Goal: Task Accomplishment & Management: Manage account settings

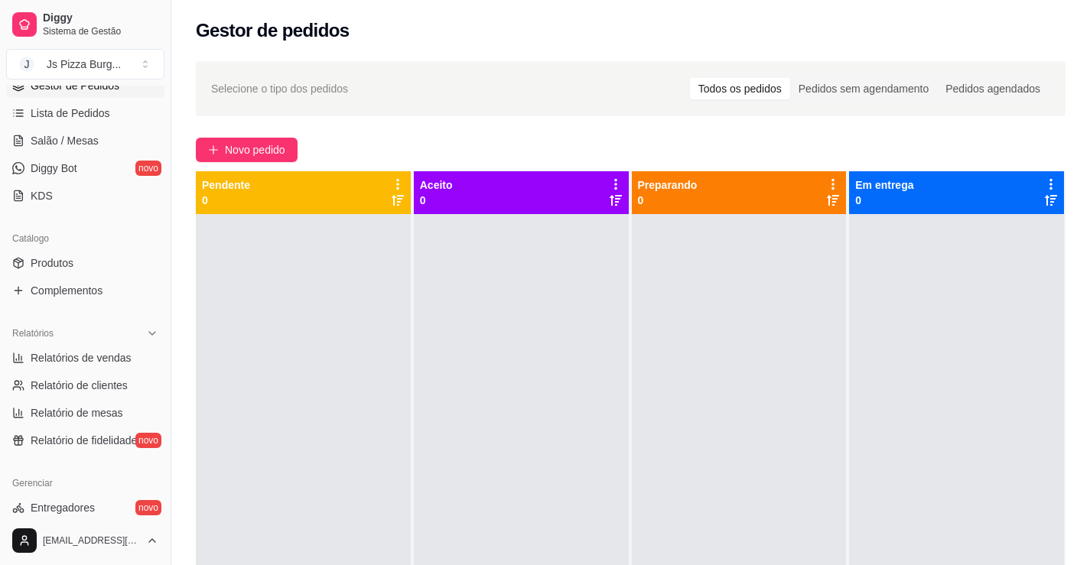
scroll to position [230, 0]
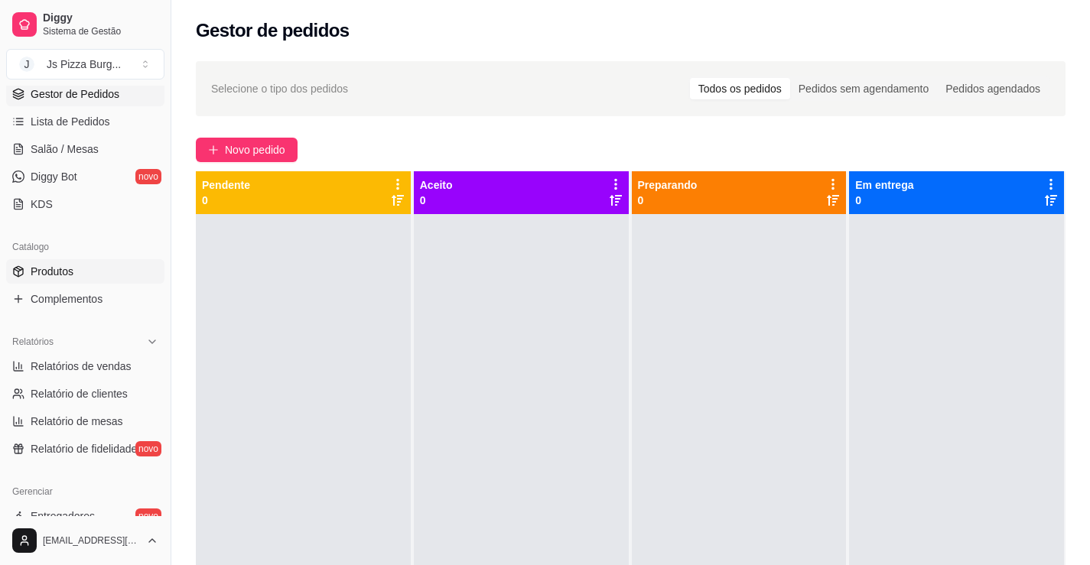
click at [53, 272] on span "Produtos" at bounding box center [52, 271] width 43 height 15
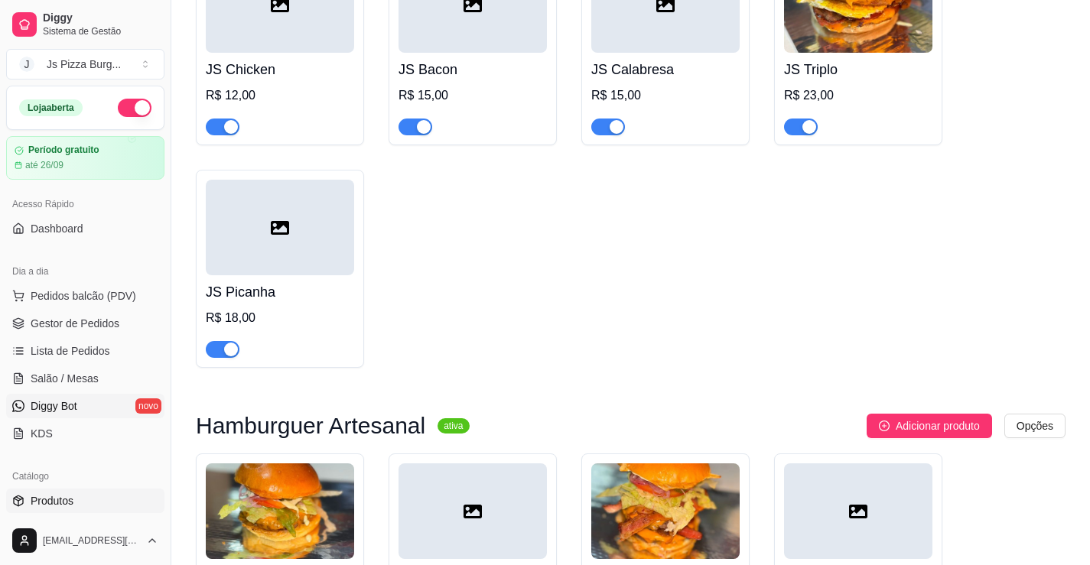
scroll to position [4284, 0]
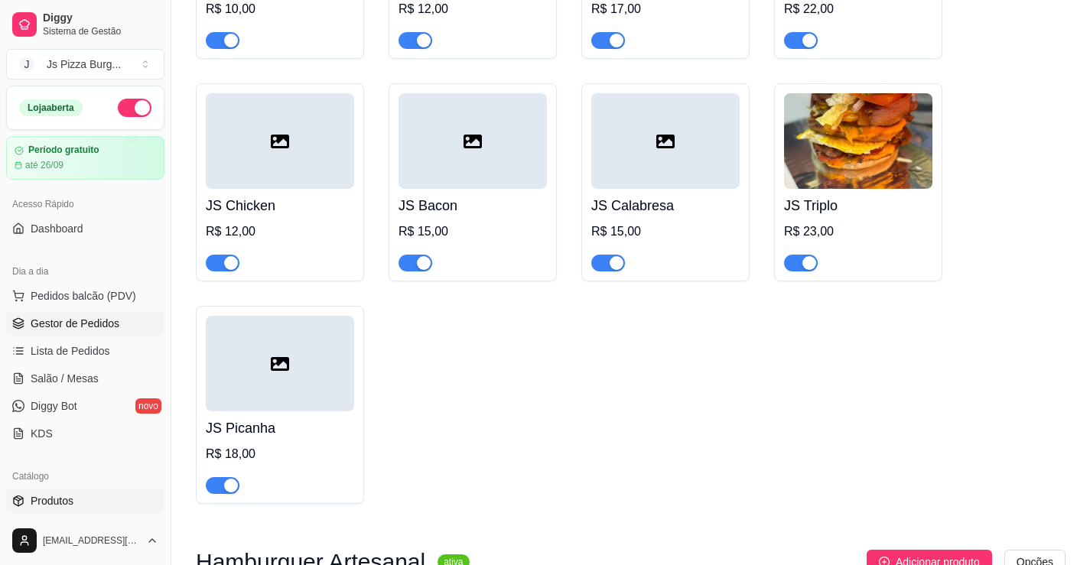
click at [62, 327] on span "Gestor de Pedidos" at bounding box center [75, 323] width 89 height 15
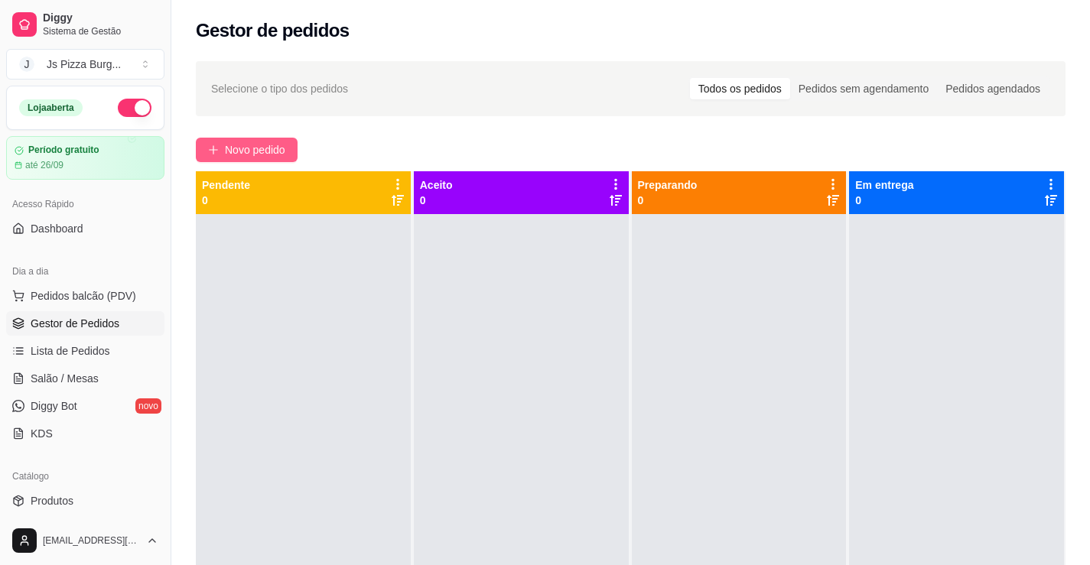
click at [233, 145] on span "Novo pedido" at bounding box center [255, 150] width 60 height 17
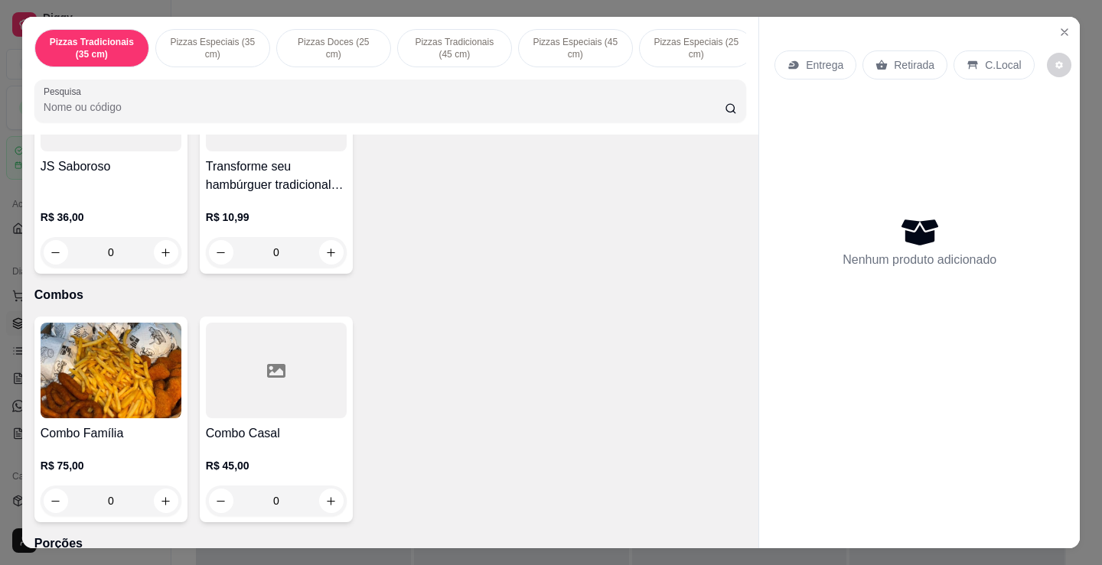
scroll to position [2219, 0]
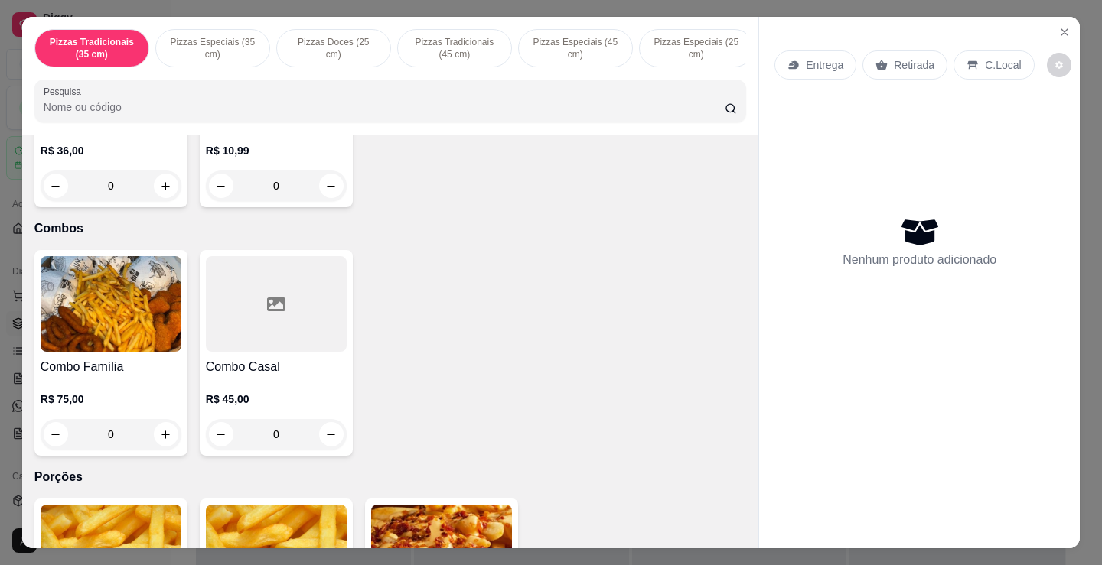
click at [110, 359] on div "Combo Família R$ 75,00 0" at bounding box center [110, 353] width 153 height 206
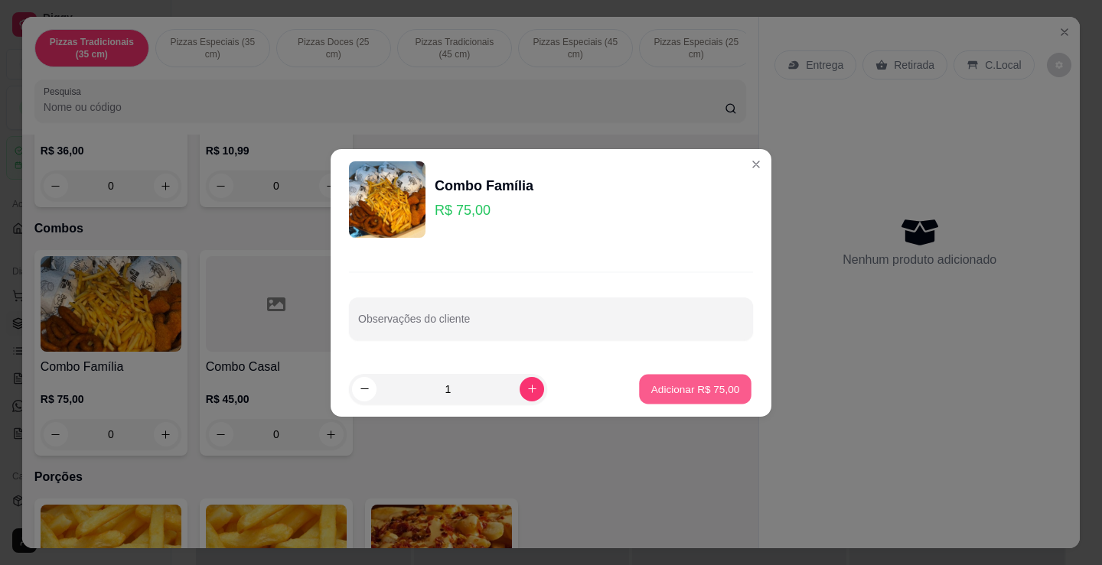
click at [697, 388] on p "Adicionar R$ 75,00" at bounding box center [695, 389] width 89 height 15
type input "1"
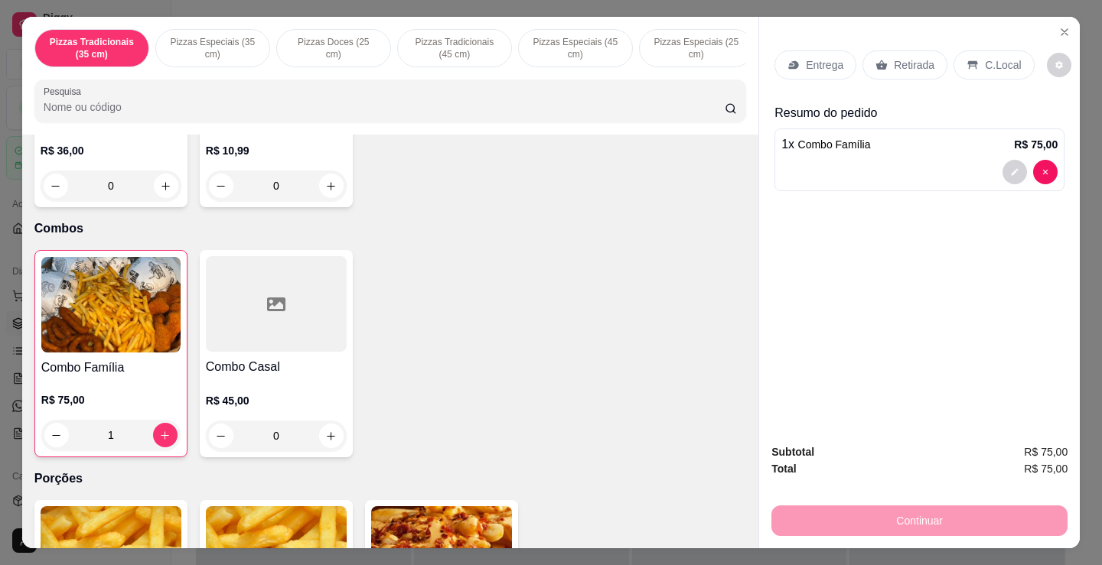
click at [808, 70] on div "Entrega" at bounding box center [815, 64] width 82 height 29
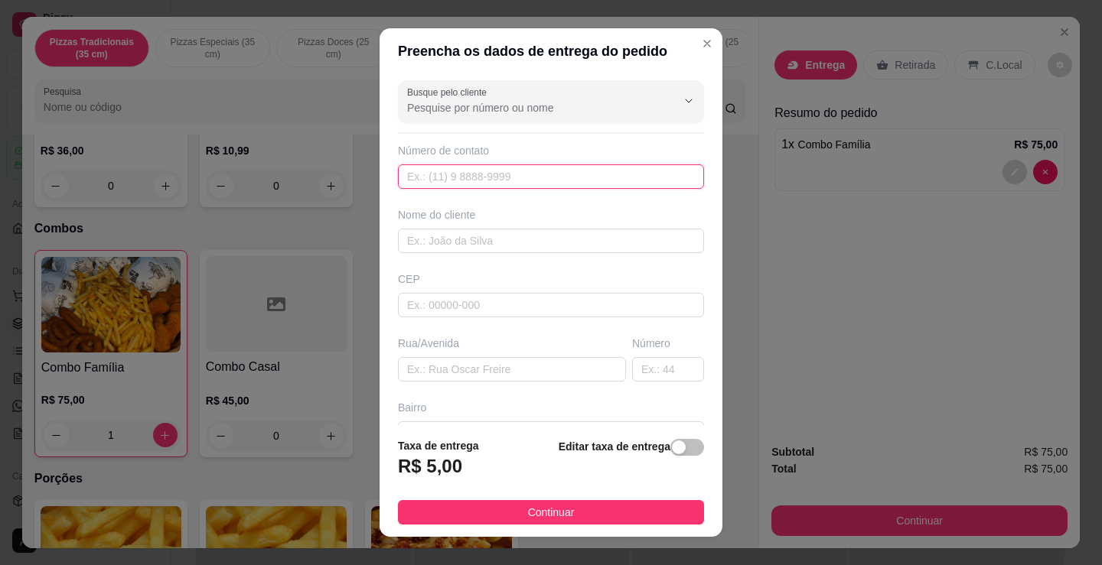
click at [518, 169] on input "text" at bounding box center [551, 176] width 306 height 24
type input "[PHONE_NUMBER]"
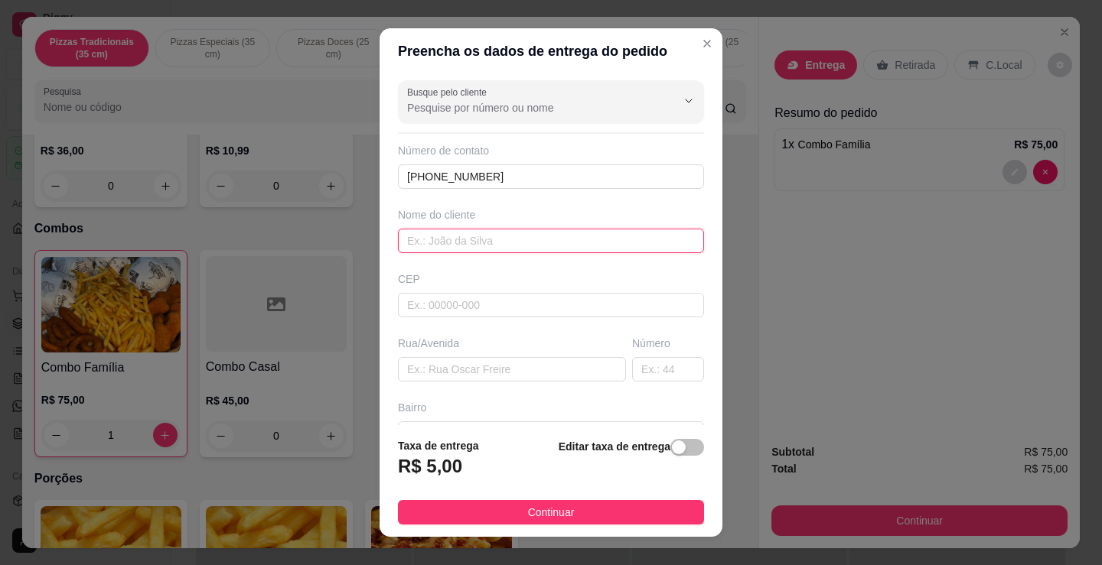
click at [542, 243] on input "text" at bounding box center [551, 241] width 306 height 24
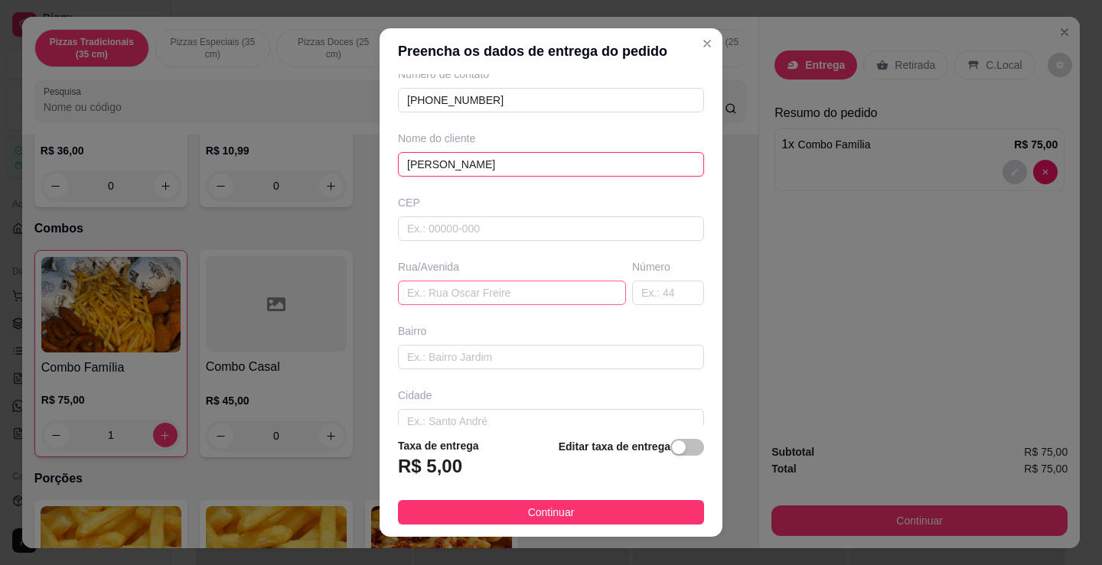
type input "[PERSON_NAME]"
click at [552, 297] on input "text" at bounding box center [512, 293] width 228 height 24
type input "Rua: 49 Qd: 50 Lote: 1 A"
click at [601, 354] on input "text" at bounding box center [551, 357] width 306 height 24
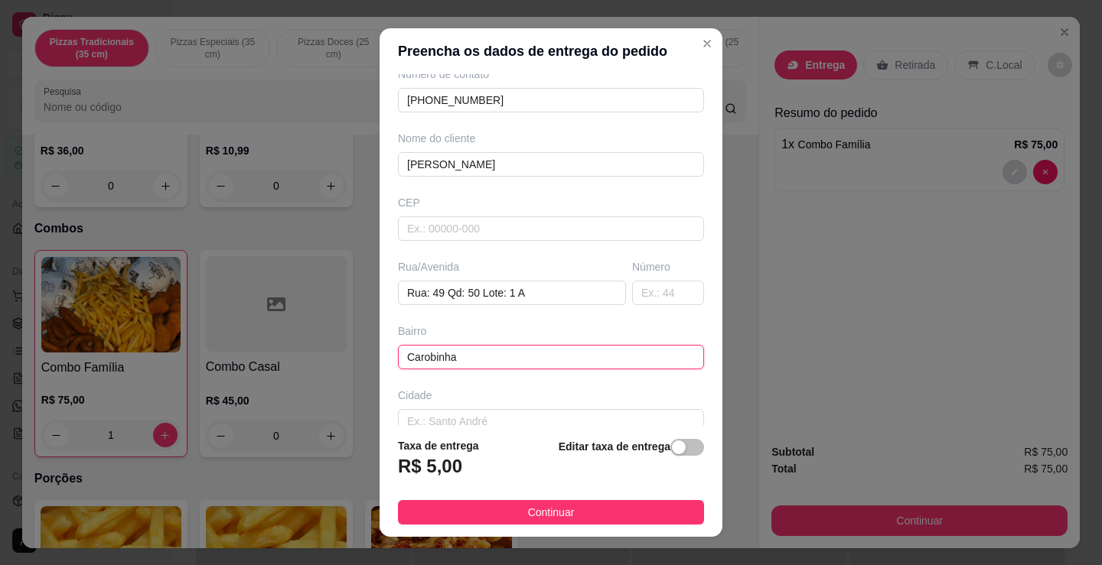
scroll to position [21, 0]
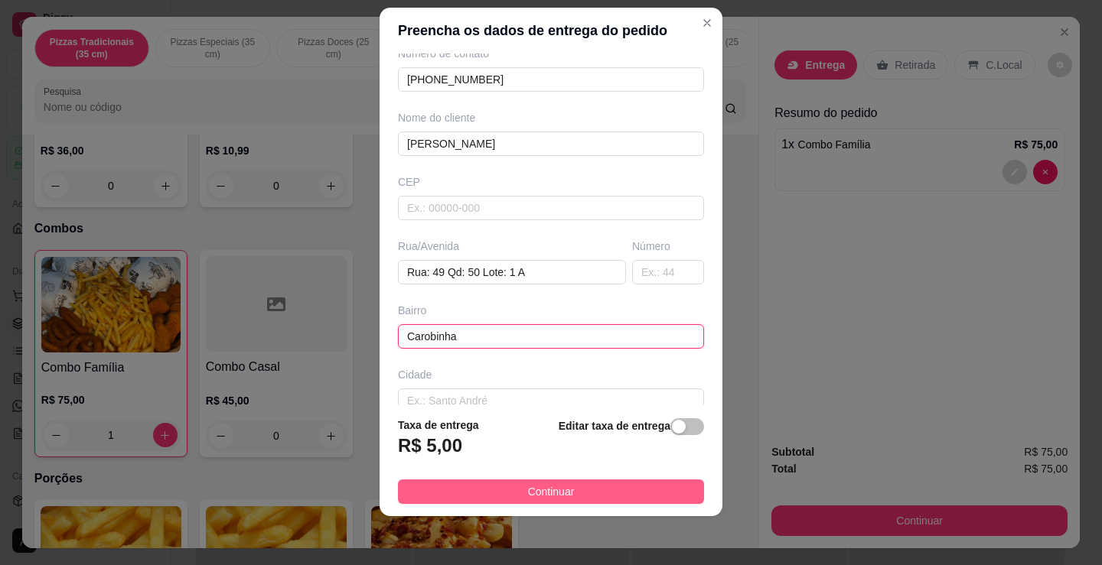
type input "Carobinha"
click at [565, 487] on button "Continuar" at bounding box center [551, 492] width 306 height 24
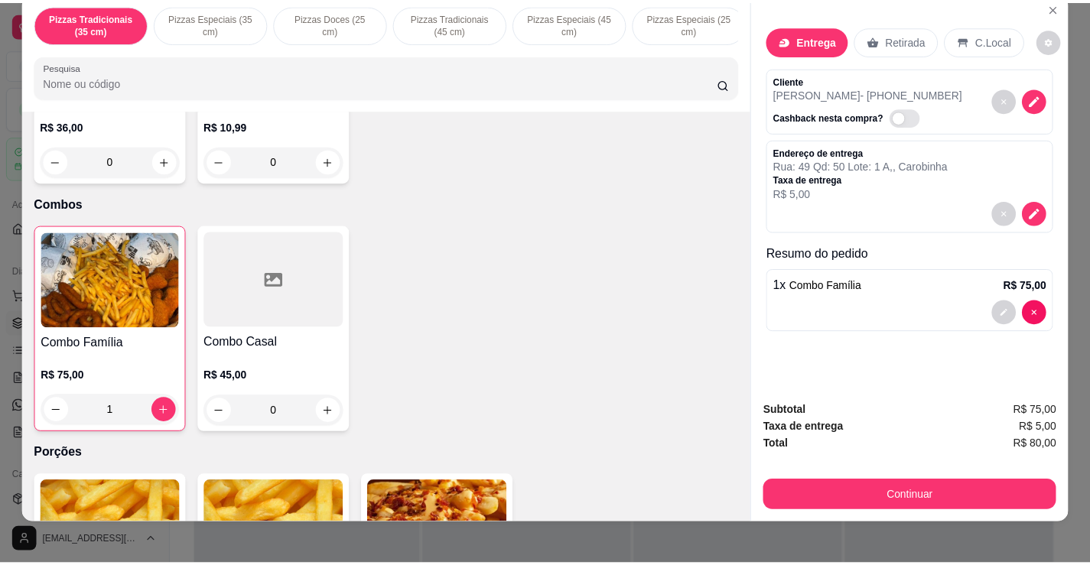
scroll to position [37, 0]
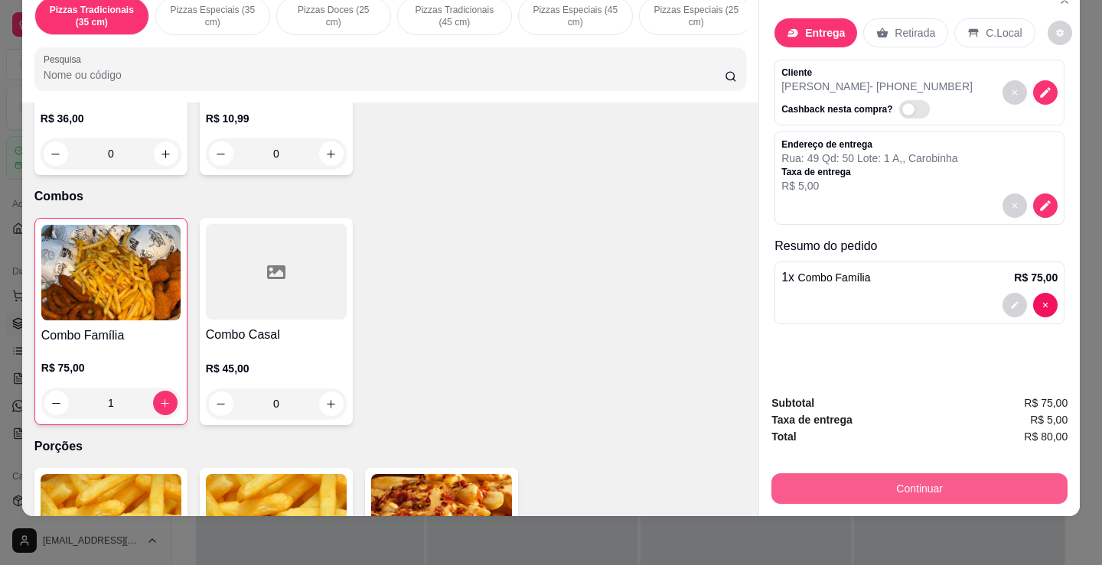
click at [910, 488] on button "Continuar" at bounding box center [919, 489] width 296 height 31
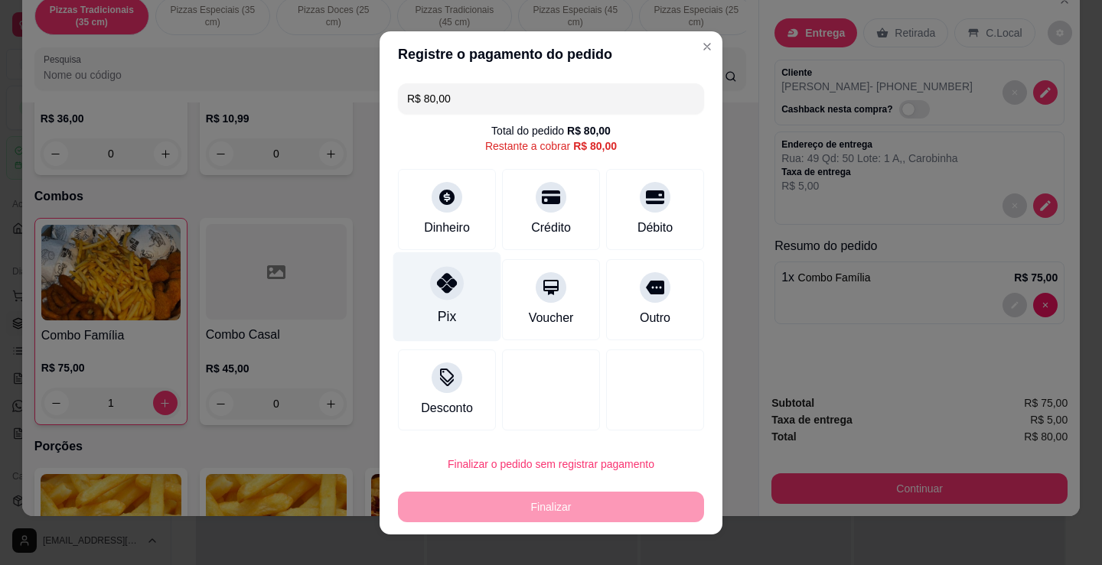
click at [423, 294] on div "Pix" at bounding box center [447, 297] width 108 height 90
type input "R$ 0,00"
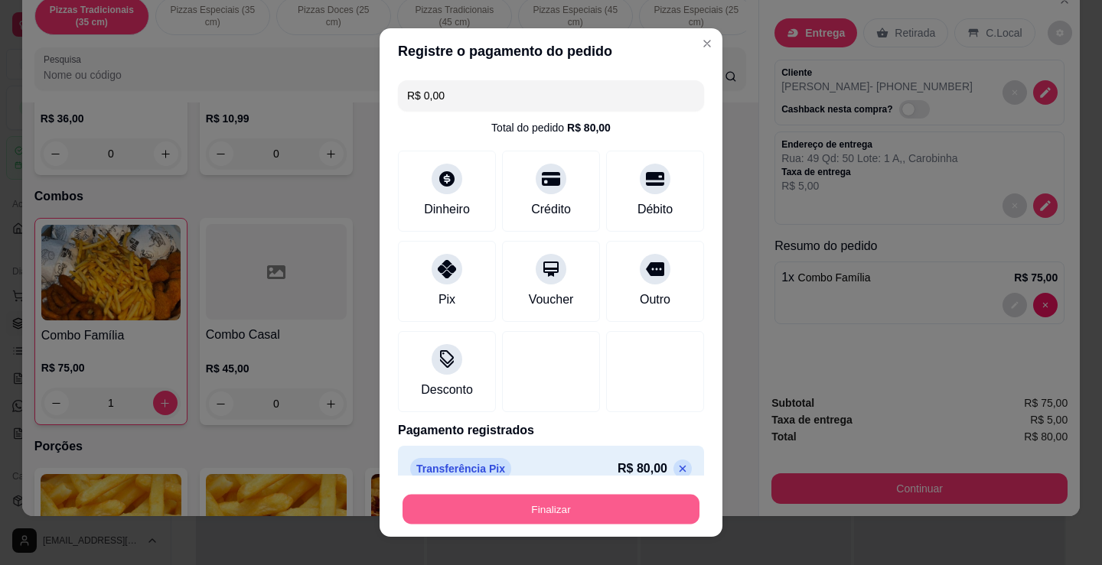
click at [561, 512] on button "Finalizar" at bounding box center [550, 510] width 297 height 30
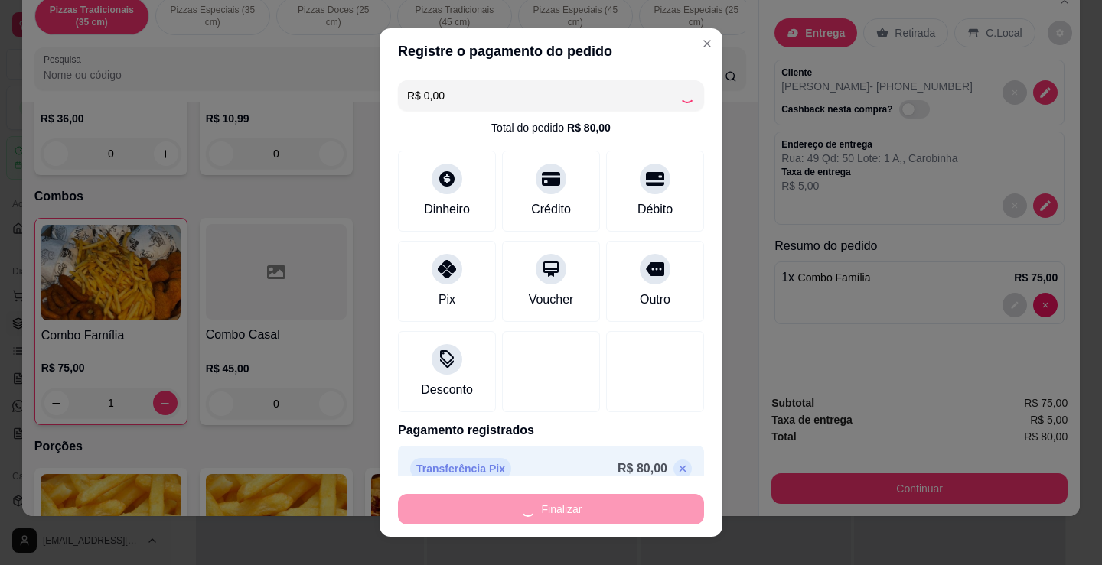
type input "0"
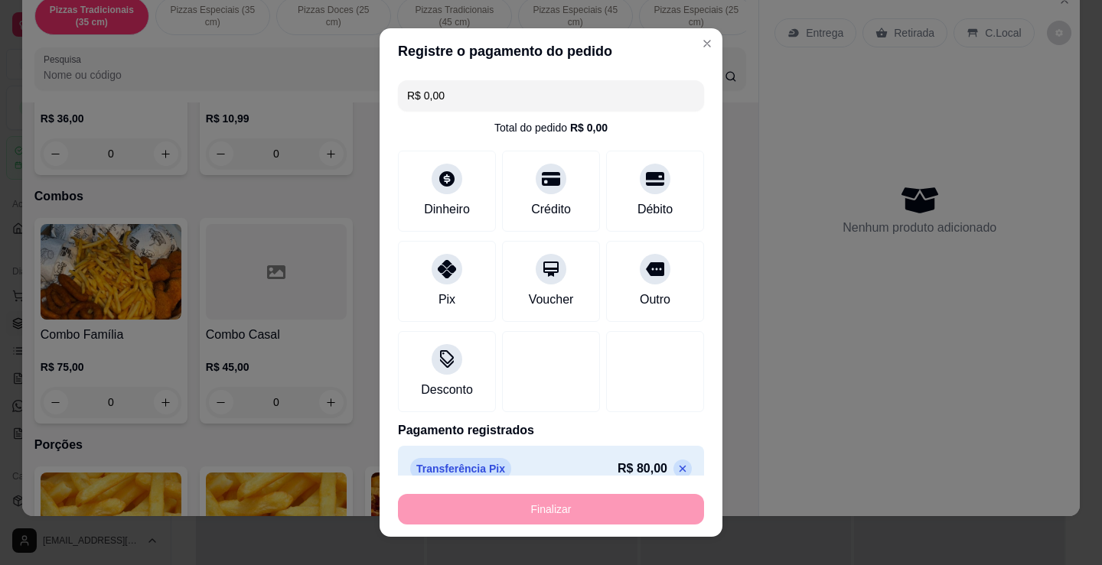
type input "-R$ 80,00"
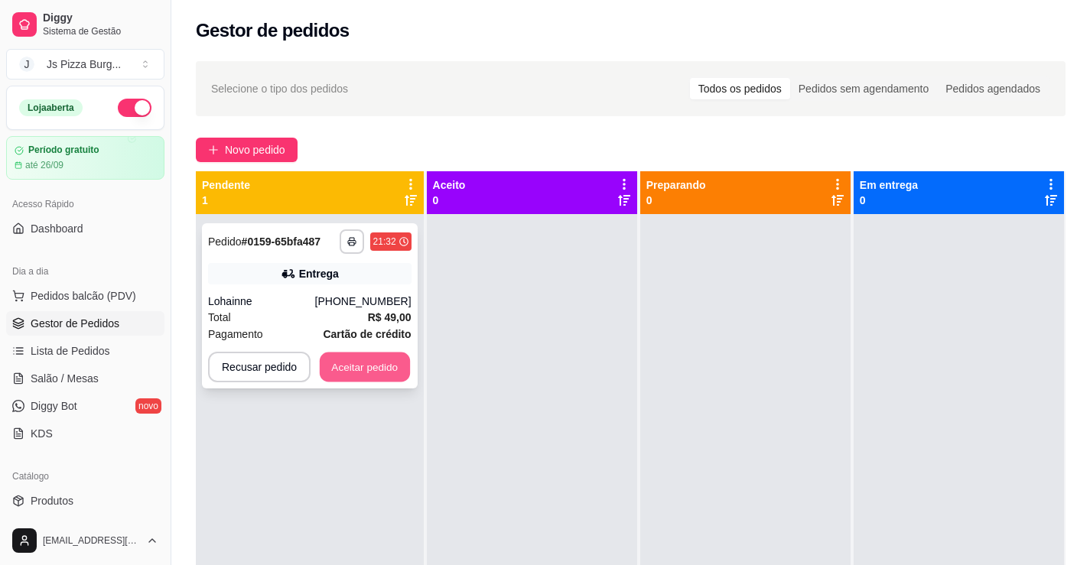
click at [372, 371] on button "Aceitar pedido" at bounding box center [365, 368] width 90 height 30
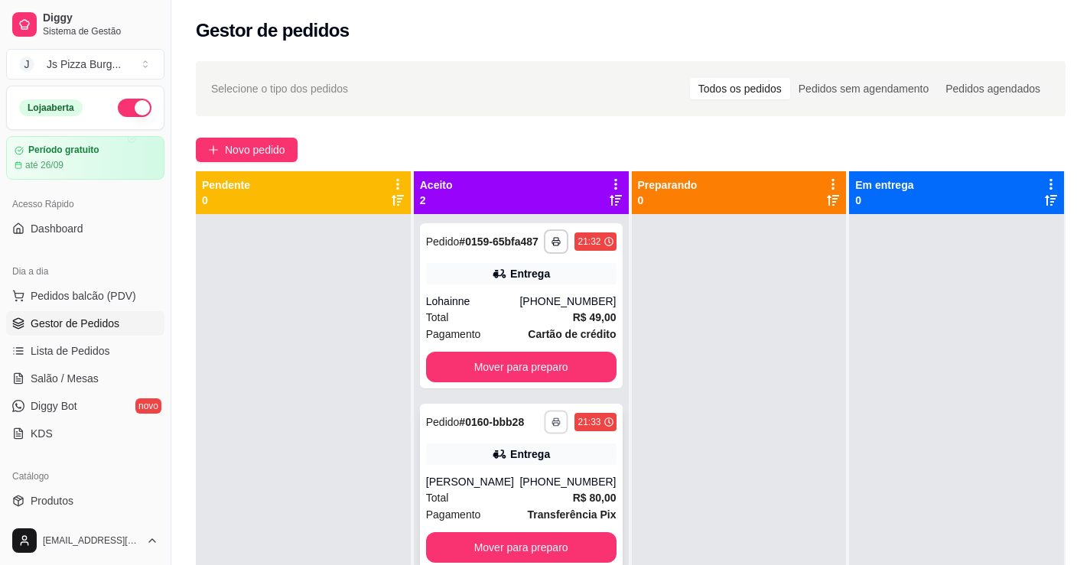
click at [550, 429] on button "button" at bounding box center [557, 422] width 24 height 24
click at [521, 468] on button "IMPRESSORA" at bounding box center [510, 476] width 107 height 24
click at [556, 424] on icon "button" at bounding box center [556, 424] width 8 height 4
click at [528, 469] on button "IMPRESSORA" at bounding box center [510, 476] width 107 height 24
click at [558, 239] on button "button" at bounding box center [557, 242] width 24 height 24
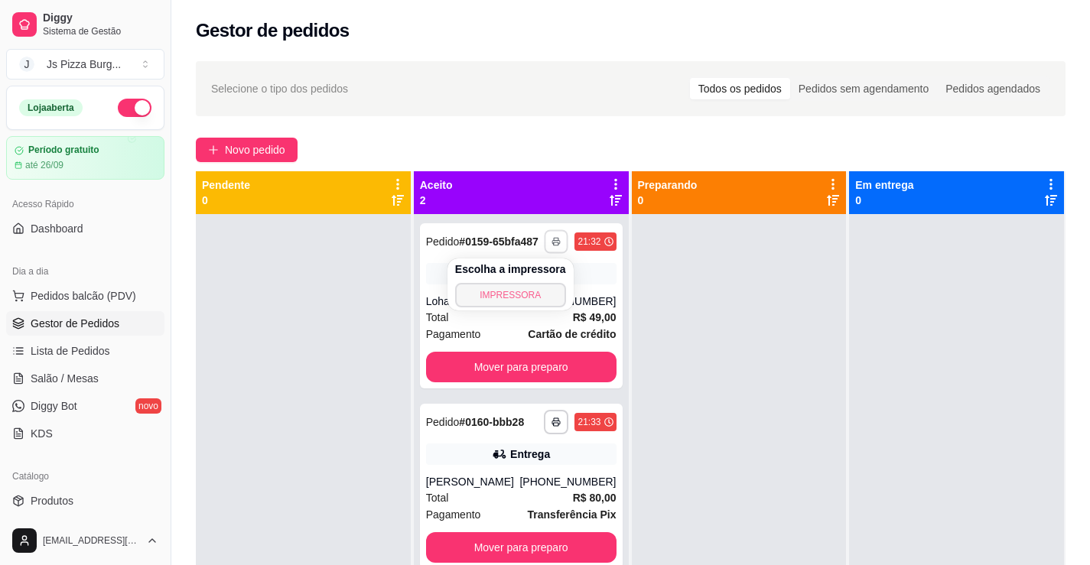
click at [542, 291] on button "IMPRESSORA" at bounding box center [510, 295] width 111 height 24
click at [557, 243] on button "button" at bounding box center [557, 242] width 24 height 24
click at [530, 299] on button "IMPRESSORA" at bounding box center [510, 295] width 111 height 24
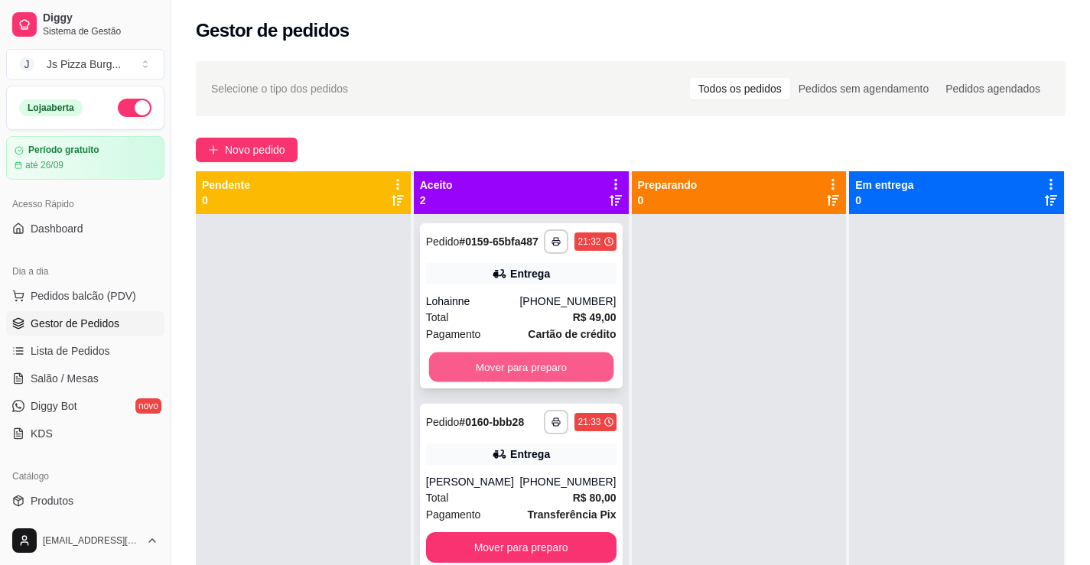
click at [467, 370] on button "Mover para preparo" at bounding box center [520, 368] width 184 height 30
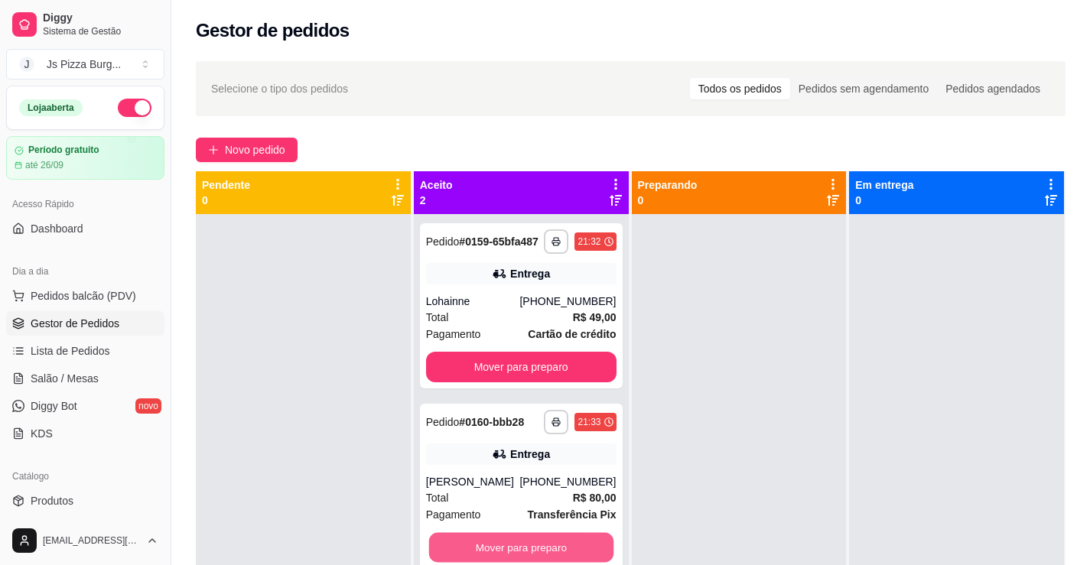
click at [519, 544] on button "Mover para preparo" at bounding box center [520, 548] width 184 height 30
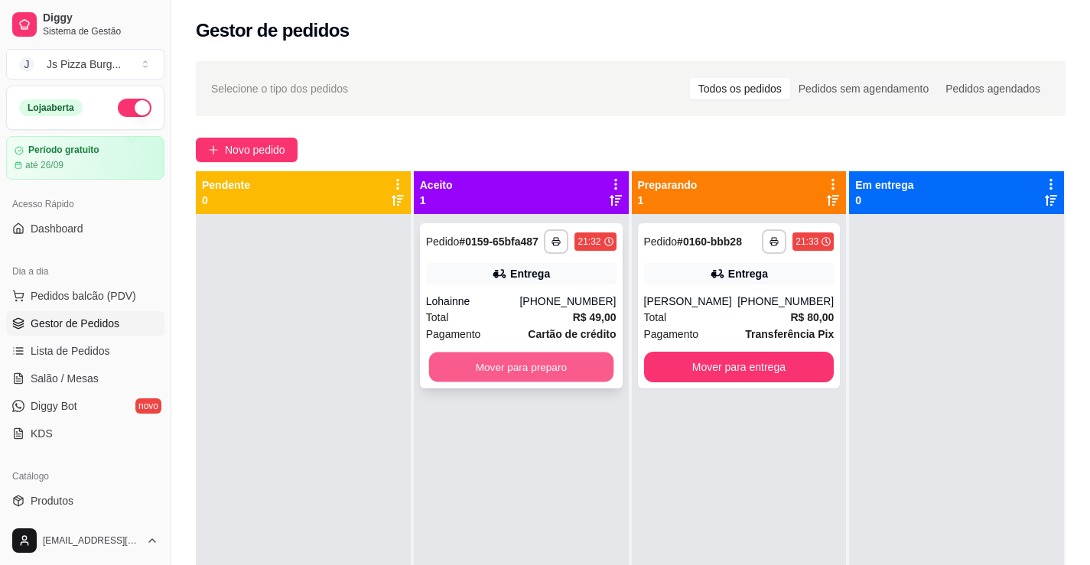
click at [527, 363] on button "Mover para preparo" at bounding box center [520, 368] width 184 height 30
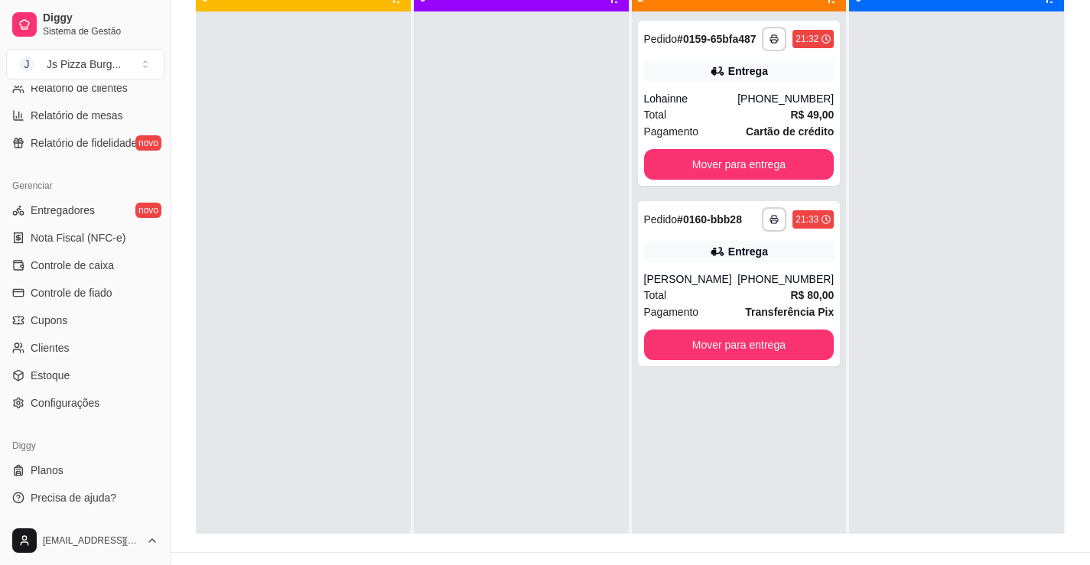
scroll to position [230, 0]
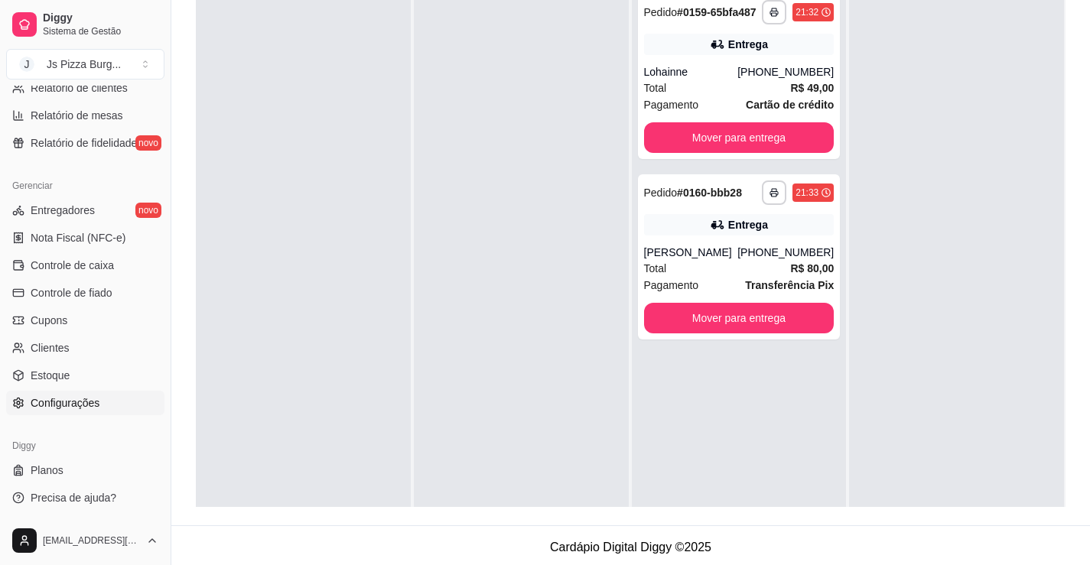
click at [80, 405] on span "Configurações" at bounding box center [65, 403] width 69 height 15
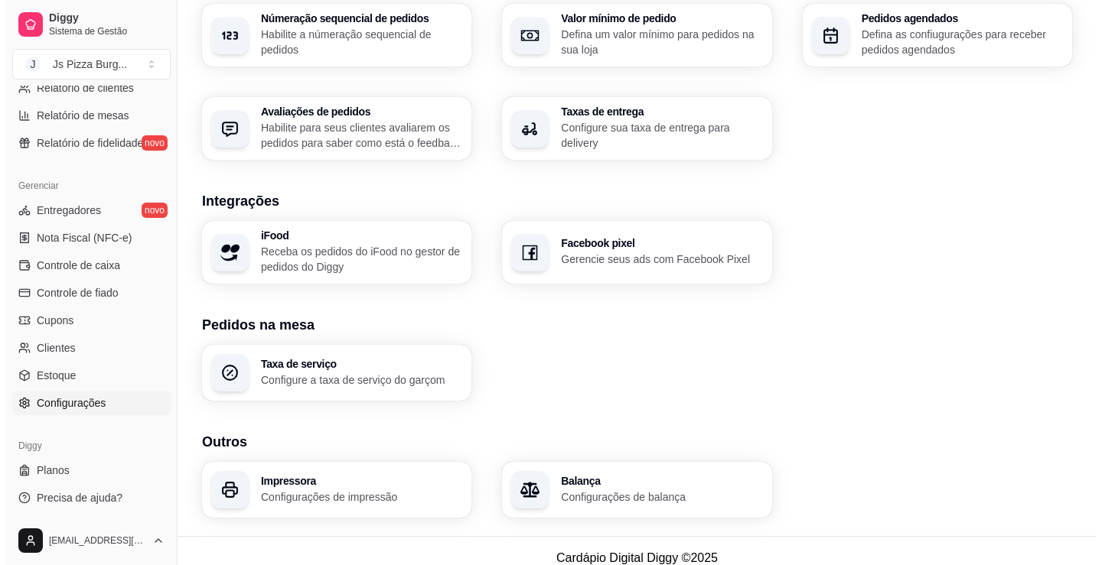
scroll to position [506, 0]
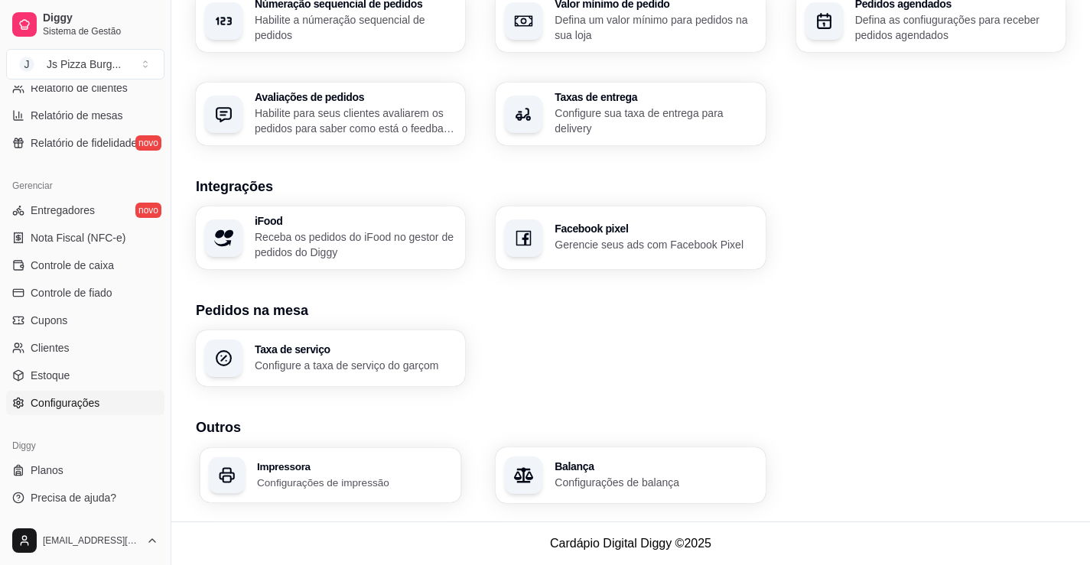
click at [298, 493] on div "Impressora Configurações de impressão" at bounding box center [331, 475] width 262 height 54
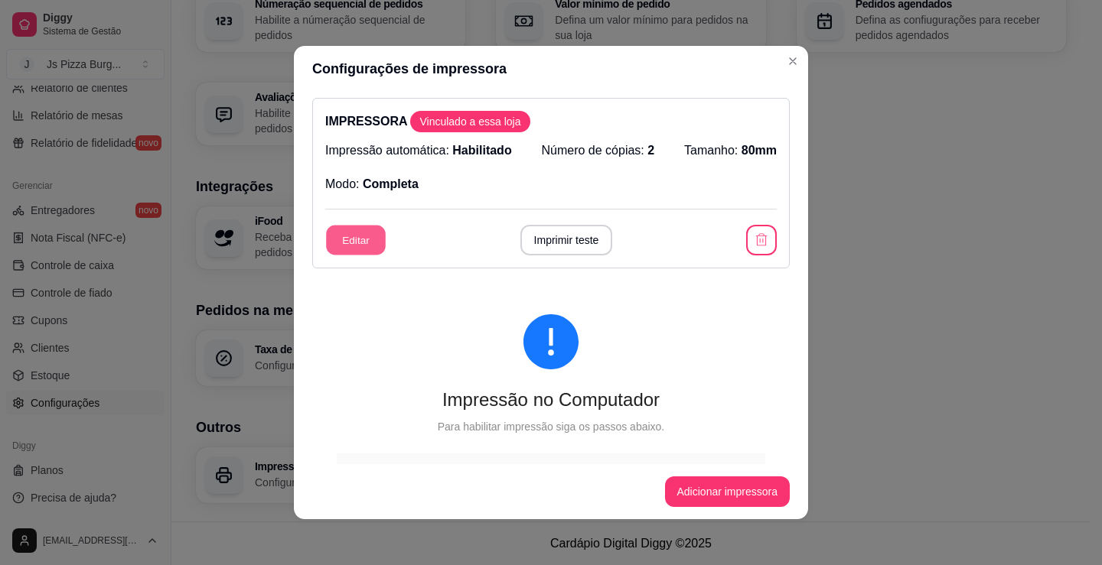
click at [368, 243] on button "Editar" at bounding box center [356, 241] width 60 height 30
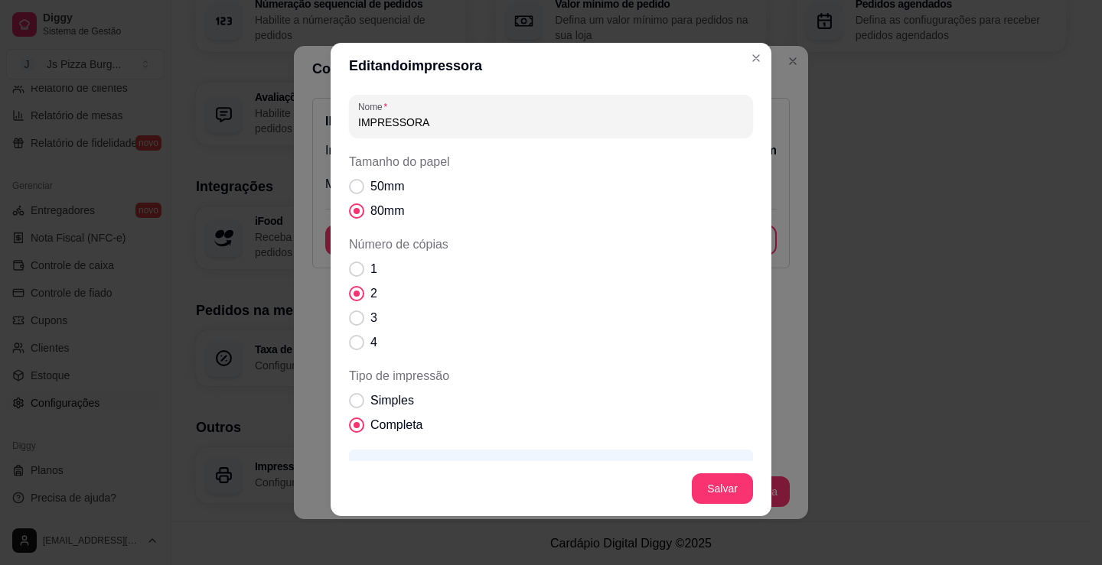
scroll to position [0, 0]
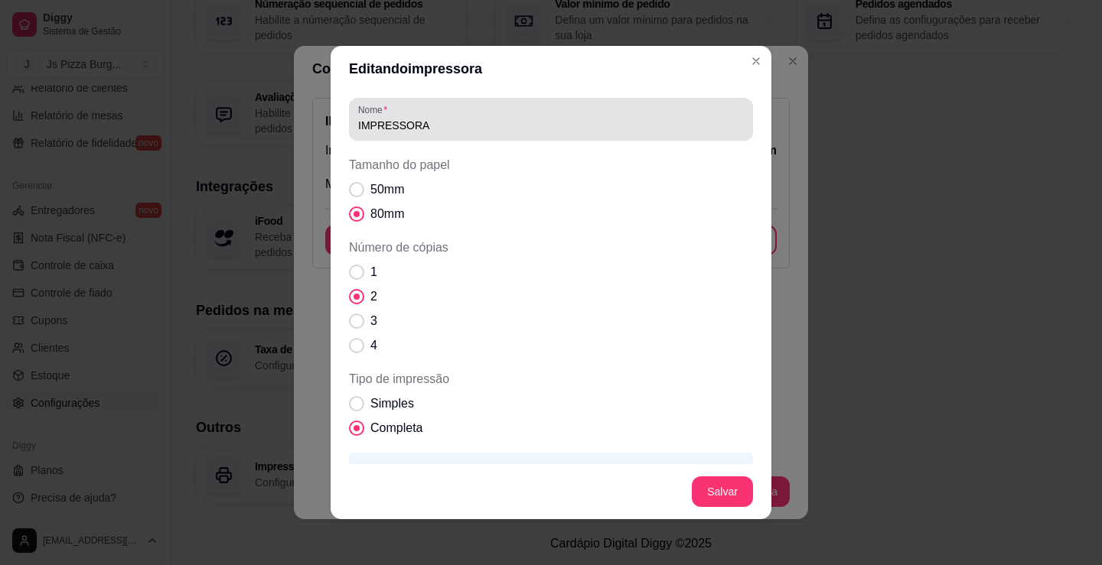
click at [506, 116] on div "IMPRESSORA" at bounding box center [551, 119] width 386 height 31
click at [376, 108] on label "Nome" at bounding box center [375, 109] width 34 height 13
click at [376, 118] on input "IMPRESSORA" at bounding box center [551, 125] width 386 height 15
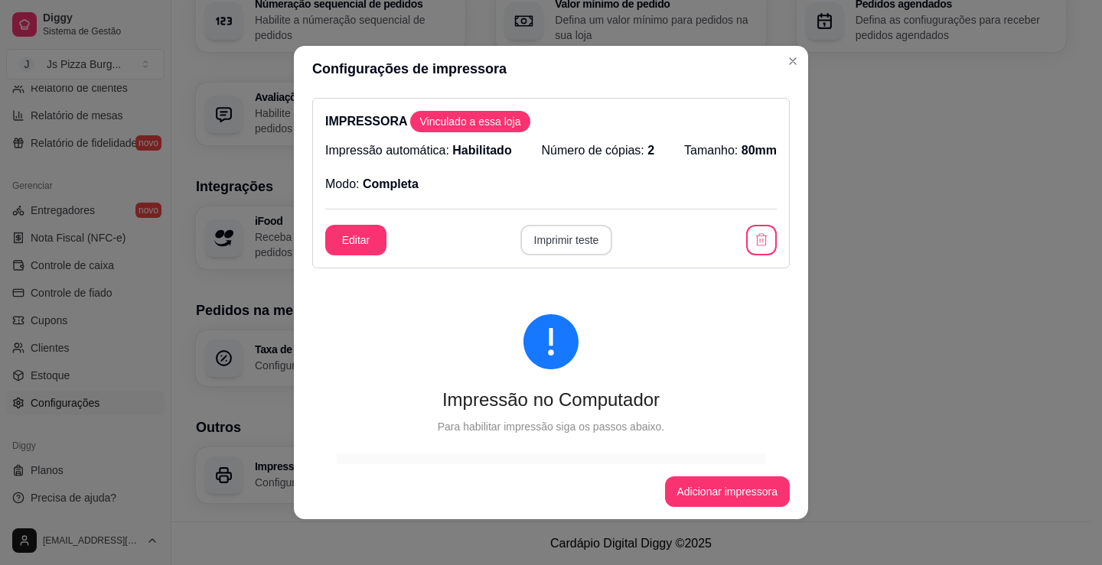
click at [568, 248] on button "Imprimir teste" at bounding box center [566, 240] width 93 height 31
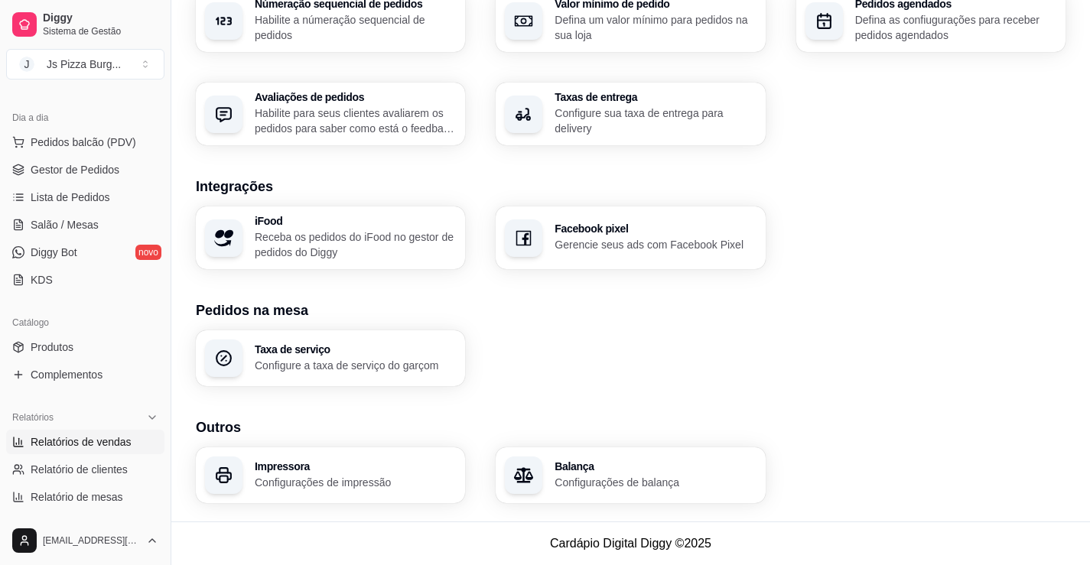
scroll to position [77, 0]
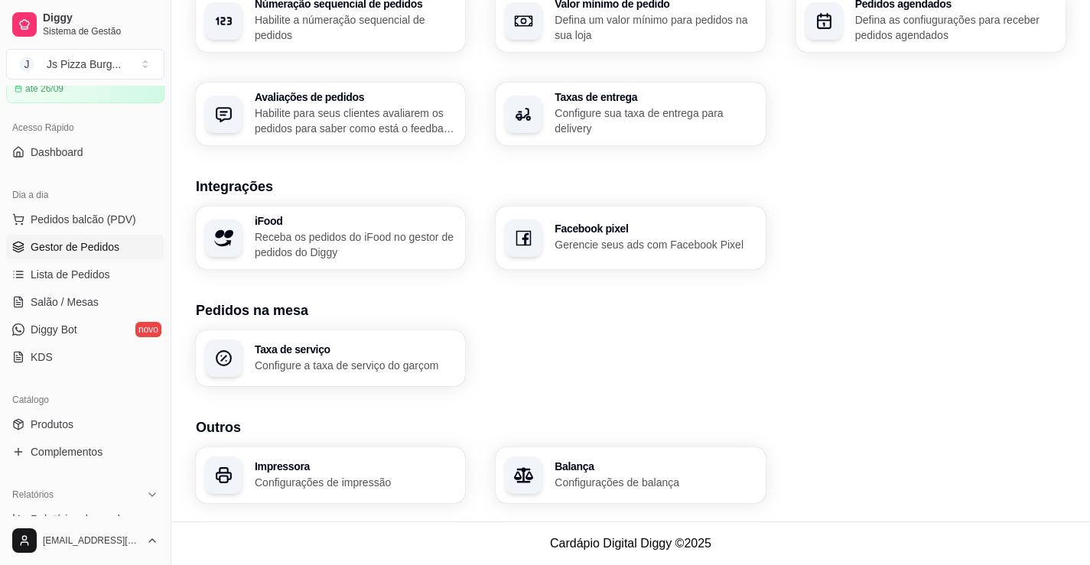
click at [96, 245] on span "Gestor de Pedidos" at bounding box center [75, 246] width 89 height 15
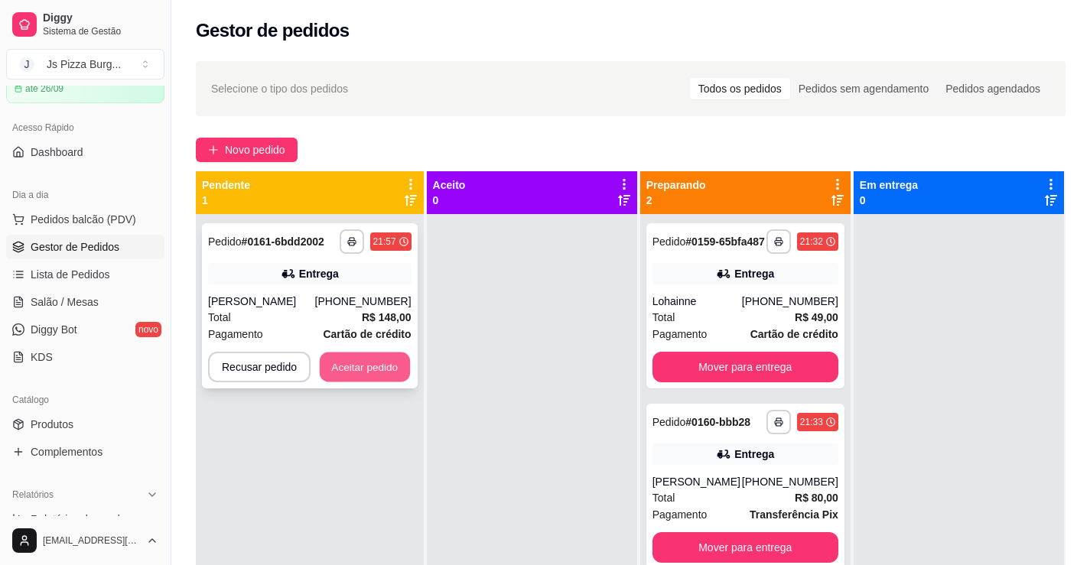
click at [402, 382] on div "Recusar pedido Aceitar pedido" at bounding box center [310, 367] width 204 height 31
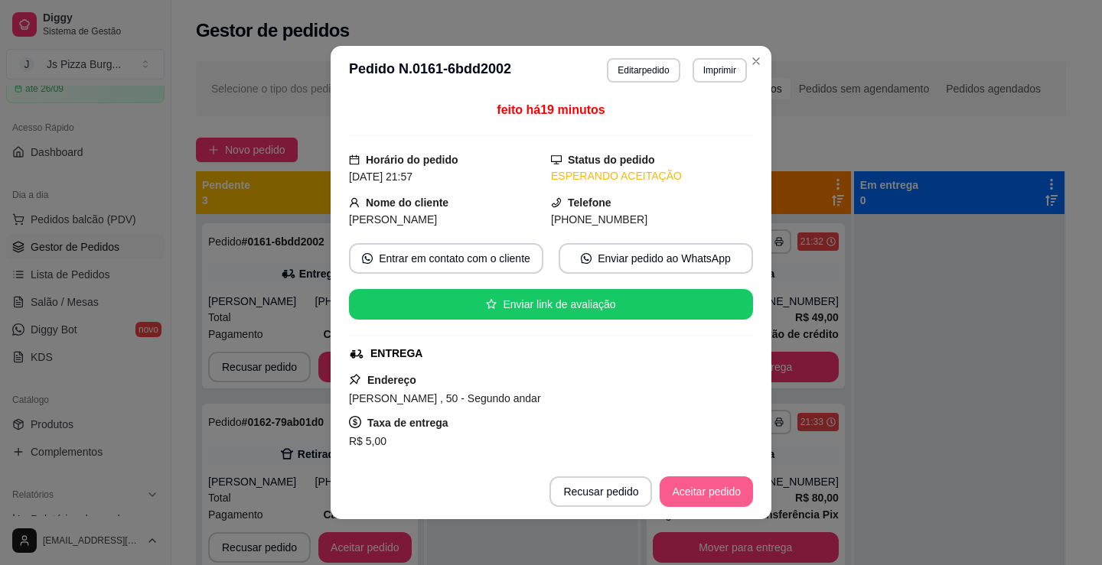
click at [728, 488] on button "Aceitar pedido" at bounding box center [706, 492] width 93 height 31
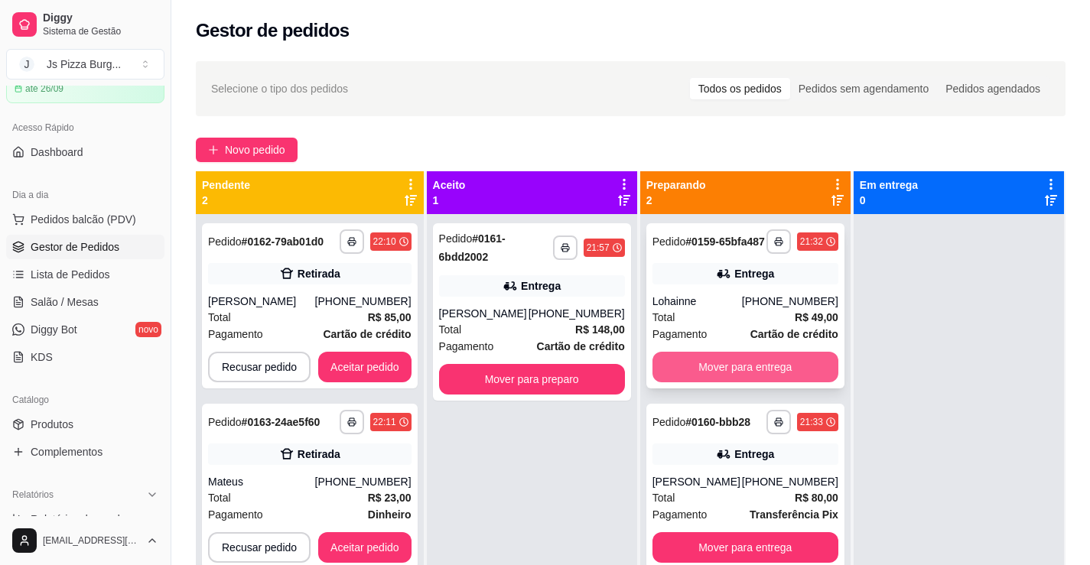
click at [740, 379] on button "Mover para entrega" at bounding box center [746, 367] width 186 height 31
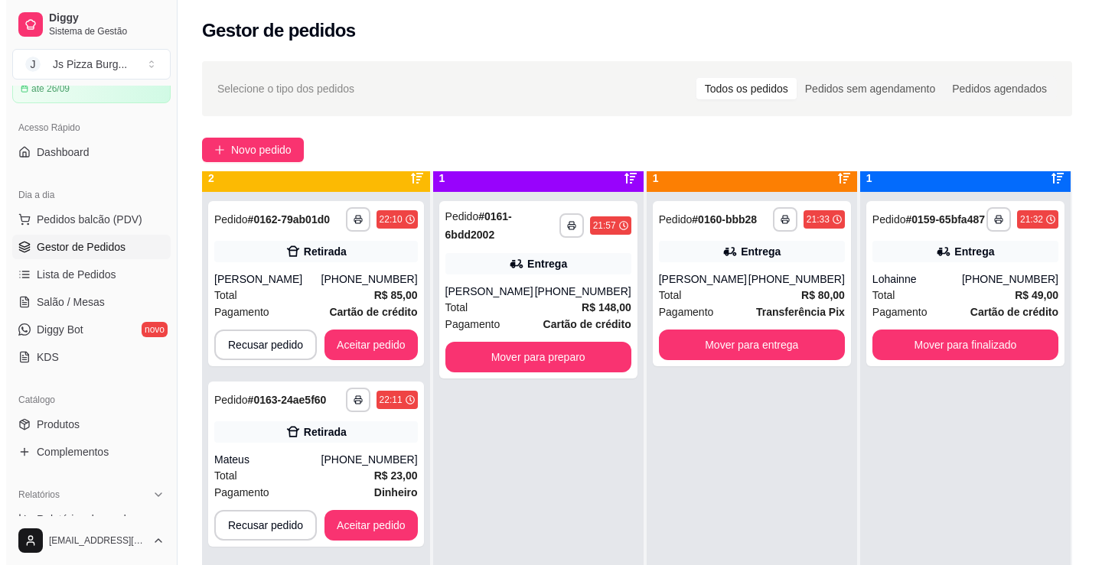
scroll to position [43, 0]
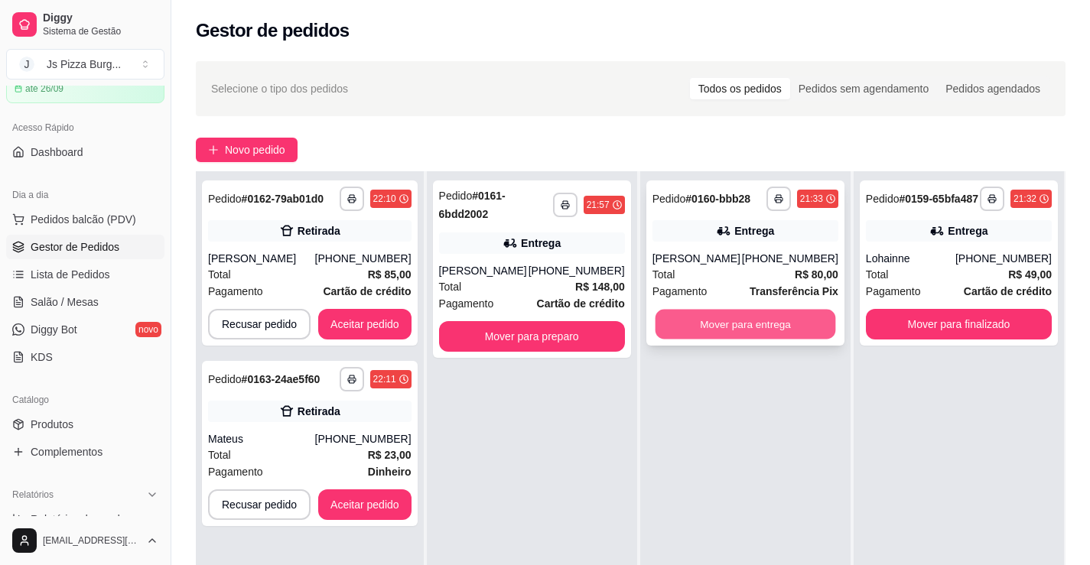
click at [696, 324] on button "Mover para entrega" at bounding box center [745, 325] width 181 height 30
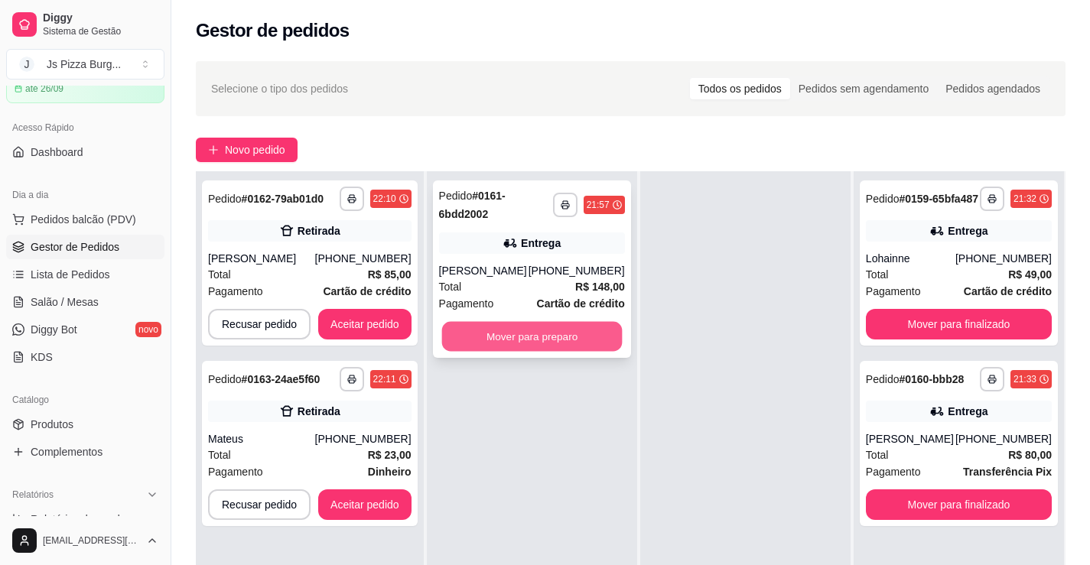
click at [522, 340] on button "Mover para preparo" at bounding box center [531, 337] width 181 height 30
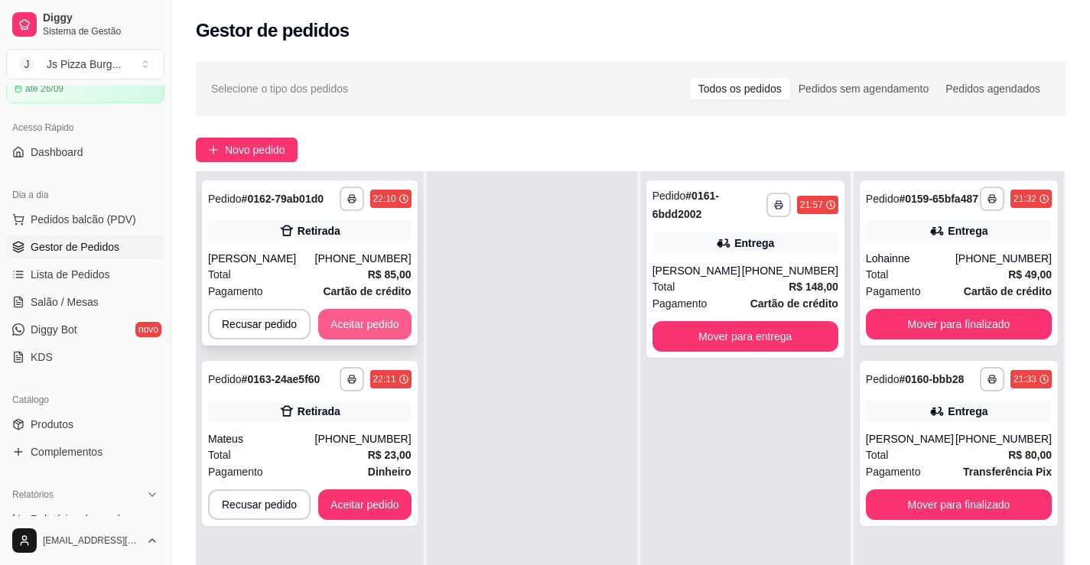
click at [352, 324] on button "Aceitar pedido" at bounding box center [364, 324] width 93 height 31
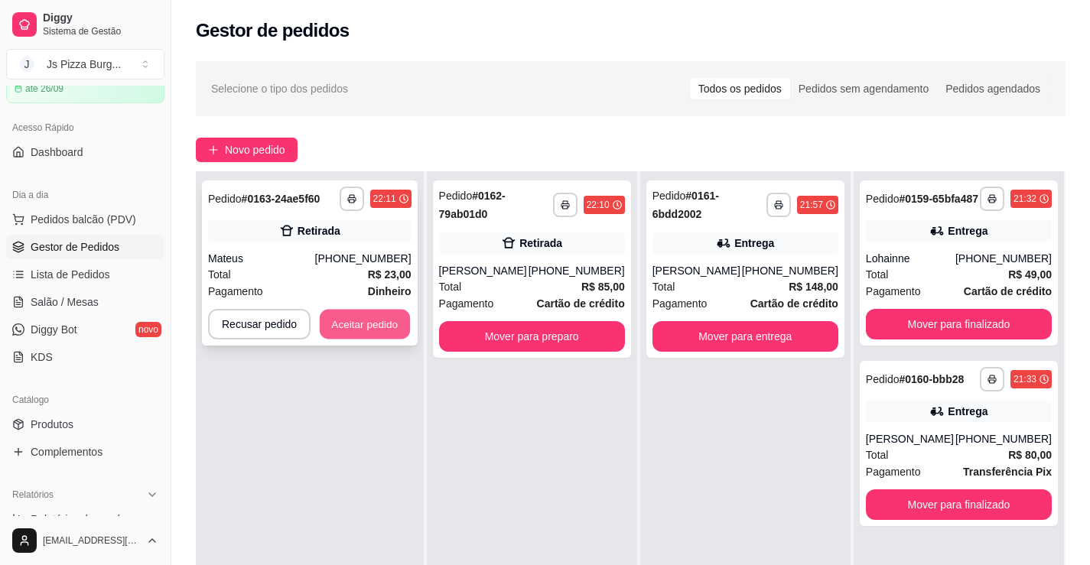
click at [353, 321] on button "Aceitar pedido" at bounding box center [365, 325] width 90 height 30
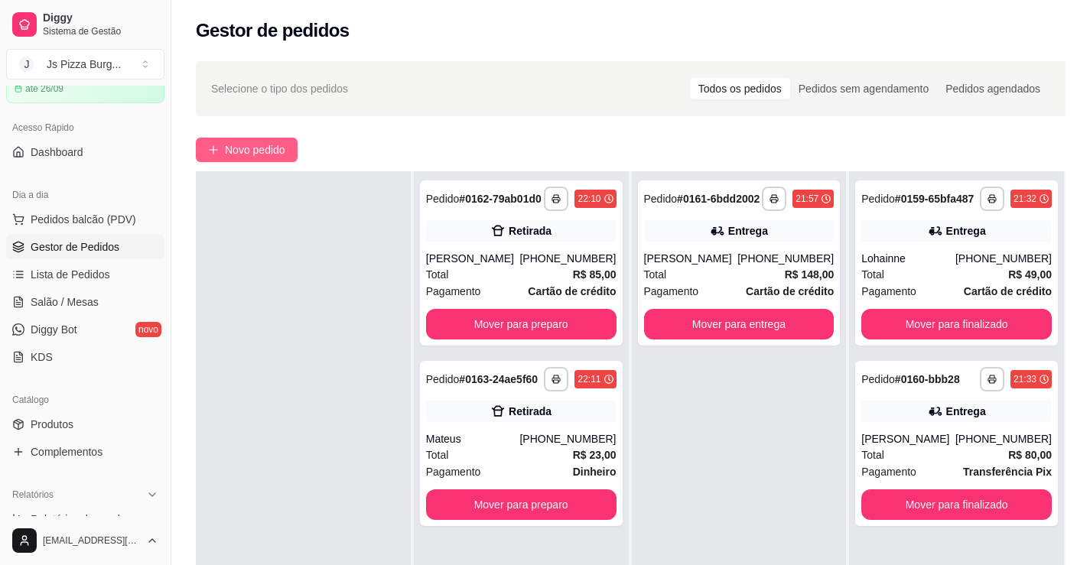
click at [276, 146] on span "Novo pedido" at bounding box center [255, 150] width 60 height 17
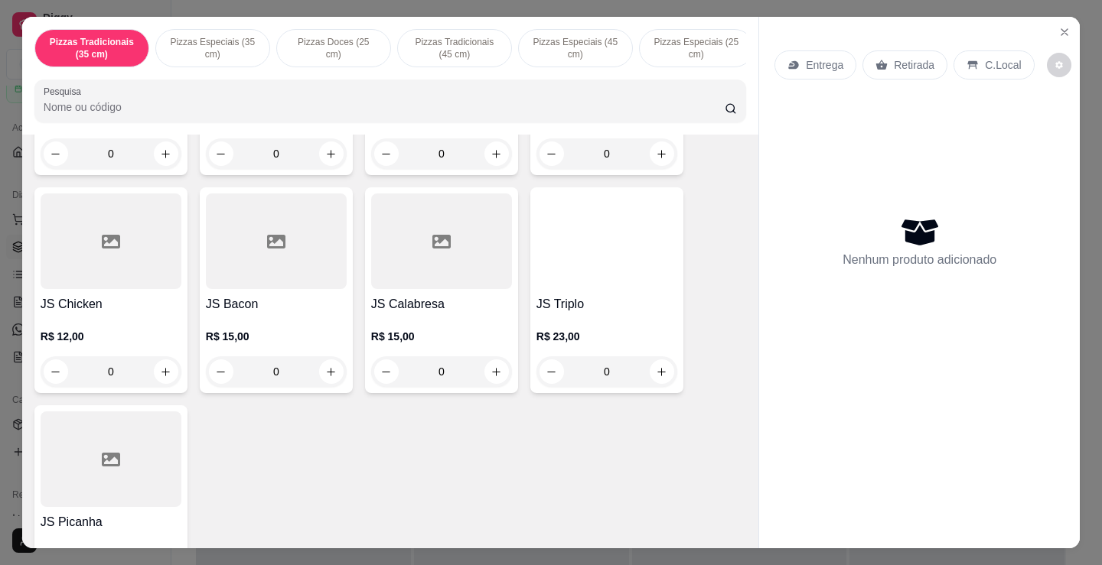
scroll to position [995, 0]
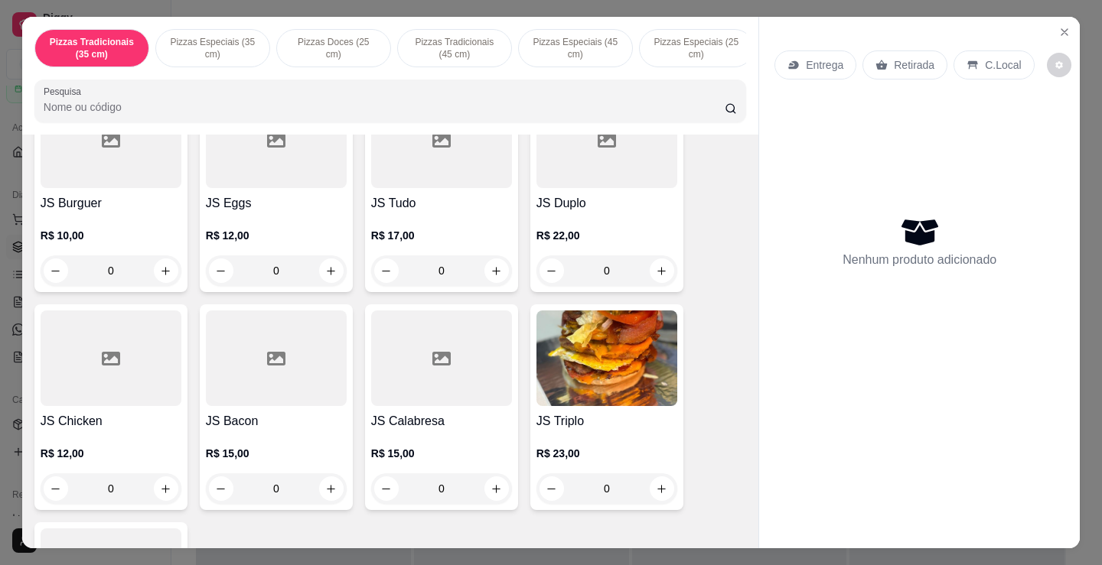
click at [573, 227] on div "R$ 22,00 0" at bounding box center [606, 249] width 141 height 73
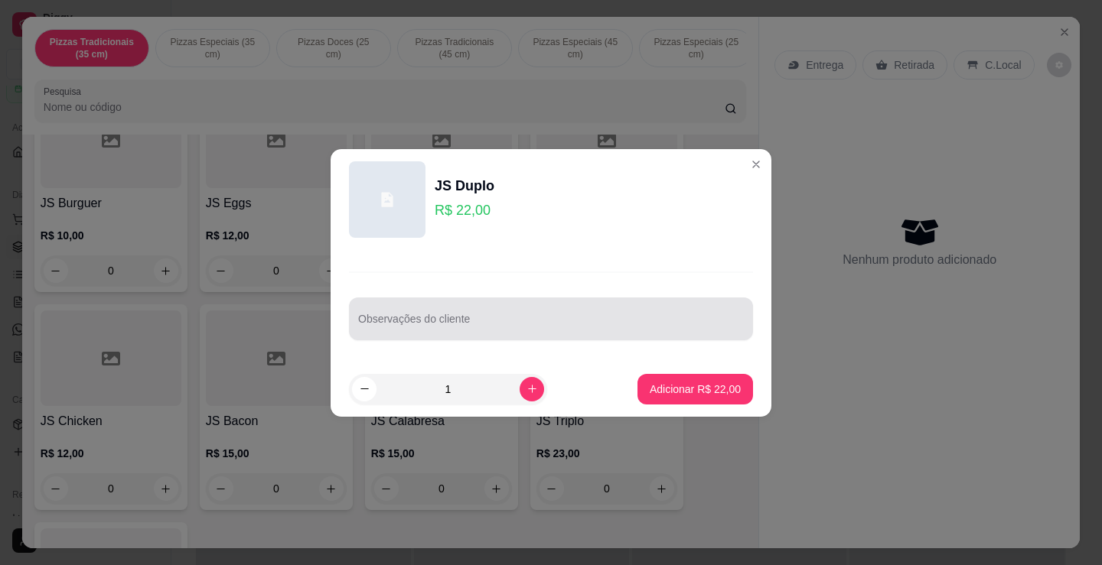
click at [389, 313] on div at bounding box center [551, 319] width 386 height 31
click at [355, 331] on div "Observações do cliente sem tomate cebola e picles" at bounding box center [551, 319] width 404 height 43
click at [357, 327] on div "Observações do cliente sem tomate cebola e picles" at bounding box center [551, 319] width 404 height 43
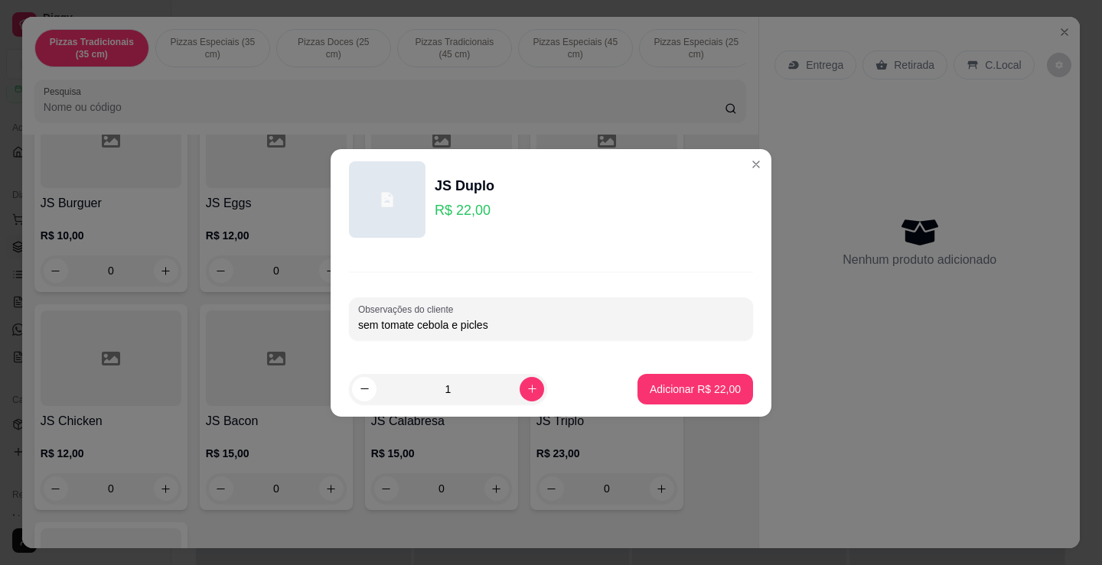
click at [358, 326] on input "sem tomate cebola e picles" at bounding box center [551, 325] width 386 height 15
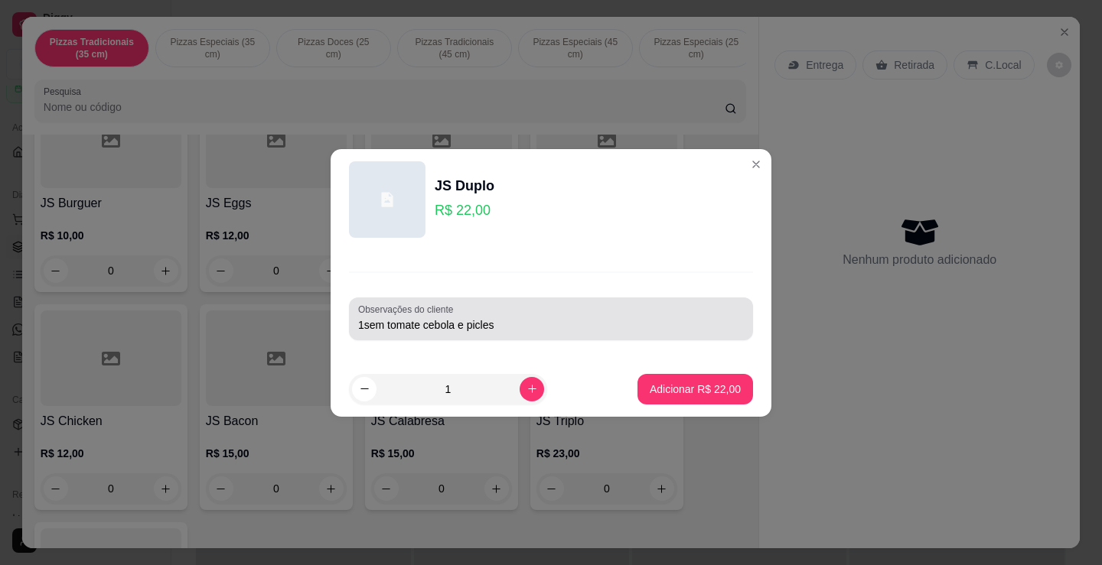
click at [503, 313] on div "1sem tomate cebola e picles" at bounding box center [551, 319] width 386 height 31
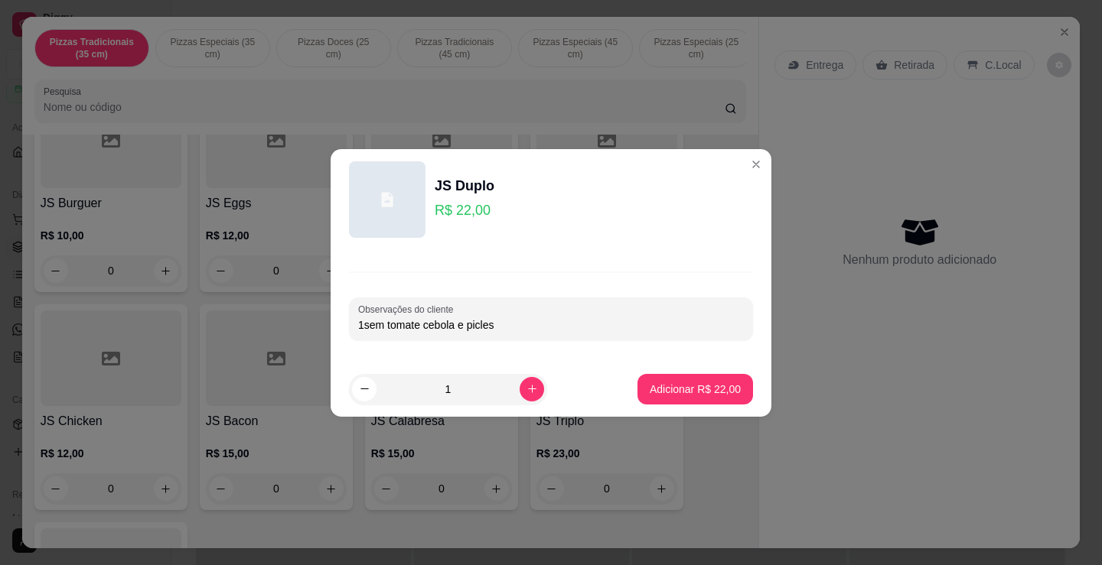
click at [503, 324] on input "1sem tomate cebola e picles" at bounding box center [551, 325] width 386 height 15
click at [360, 329] on input "1sem tomate cebola e picles o outro sem picles" at bounding box center [551, 325] width 386 height 15
click at [362, 329] on input "1sem tomate cebola e picles o outro sem picles" at bounding box center [551, 325] width 386 height 15
type input "1 sem tomate cebola e picles o outro sem picles"
click at [671, 388] on p "Adicionar R$ 22,00" at bounding box center [695, 389] width 91 height 15
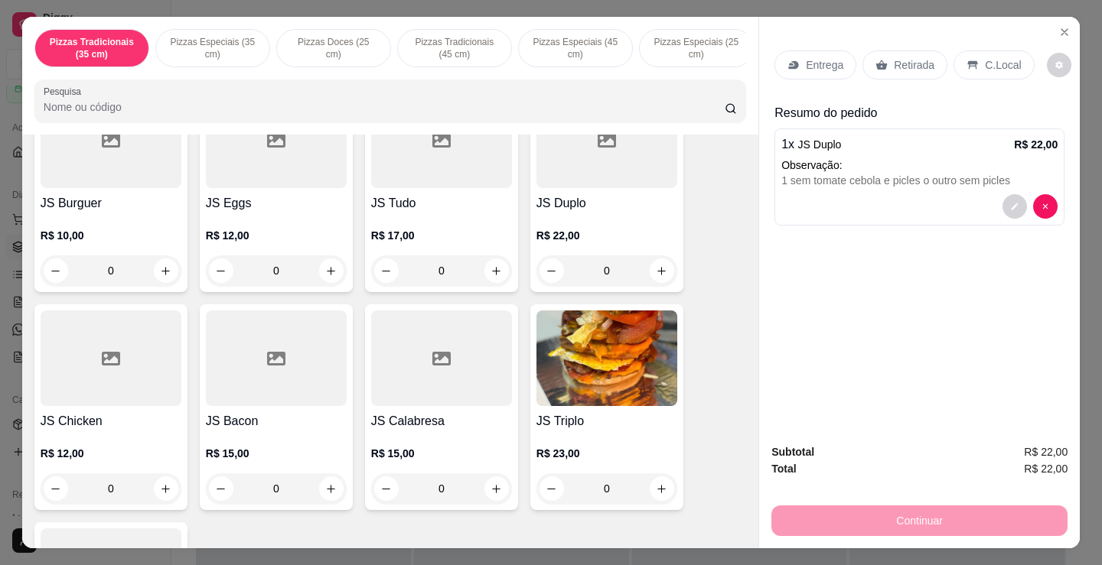
scroll to position [37, 0]
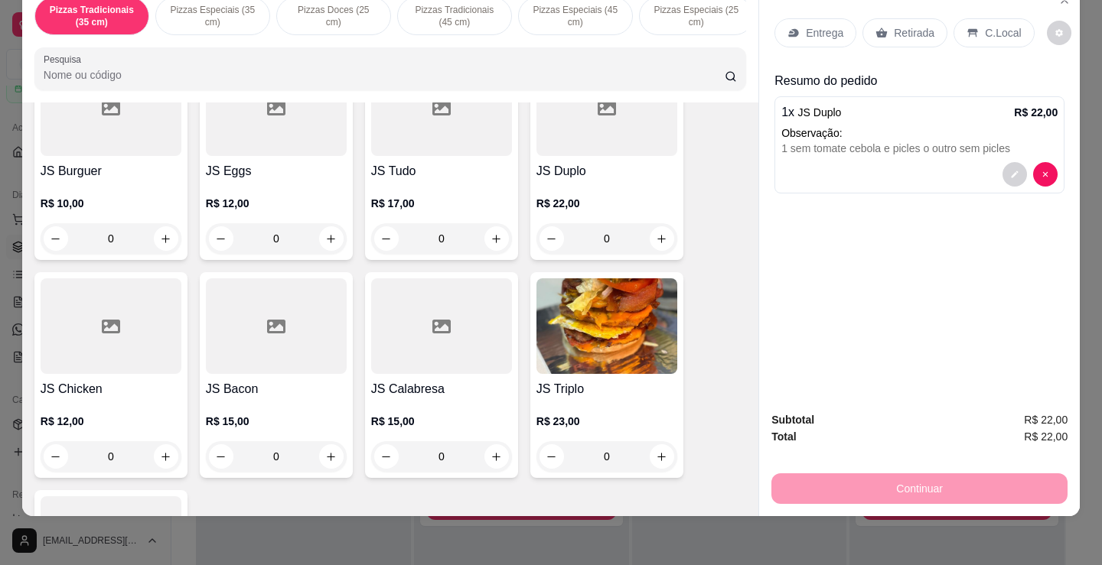
click at [852, 112] on div "1 x JS Duplo R$ 22,00 Observação: 1 sem tomate cebola e picles o outro sem picl…" at bounding box center [919, 144] width 290 height 97
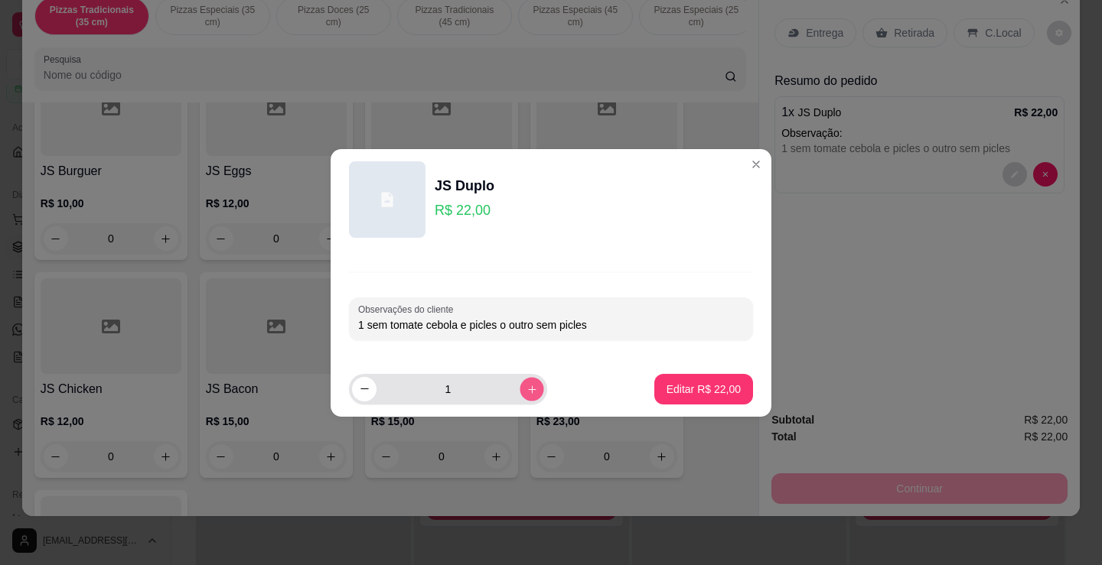
click at [526, 386] on icon "increase-product-quantity" at bounding box center [531, 388] width 11 height 11
type input "2"
click at [671, 387] on p "Editar R$ 44,00" at bounding box center [703, 389] width 74 height 15
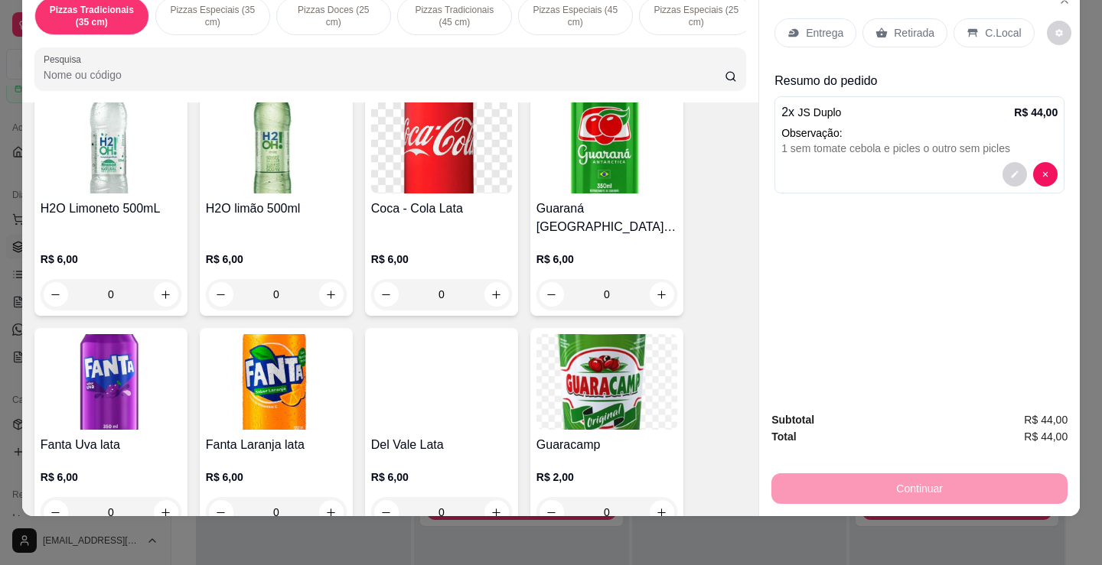
scroll to position [2754, 0]
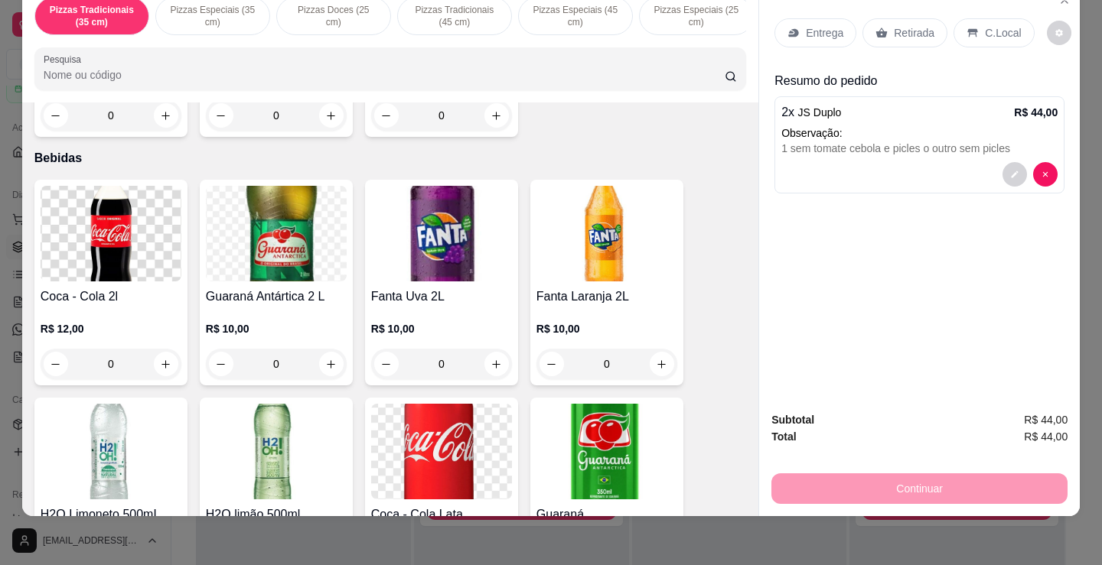
click at [142, 240] on img at bounding box center [111, 234] width 141 height 96
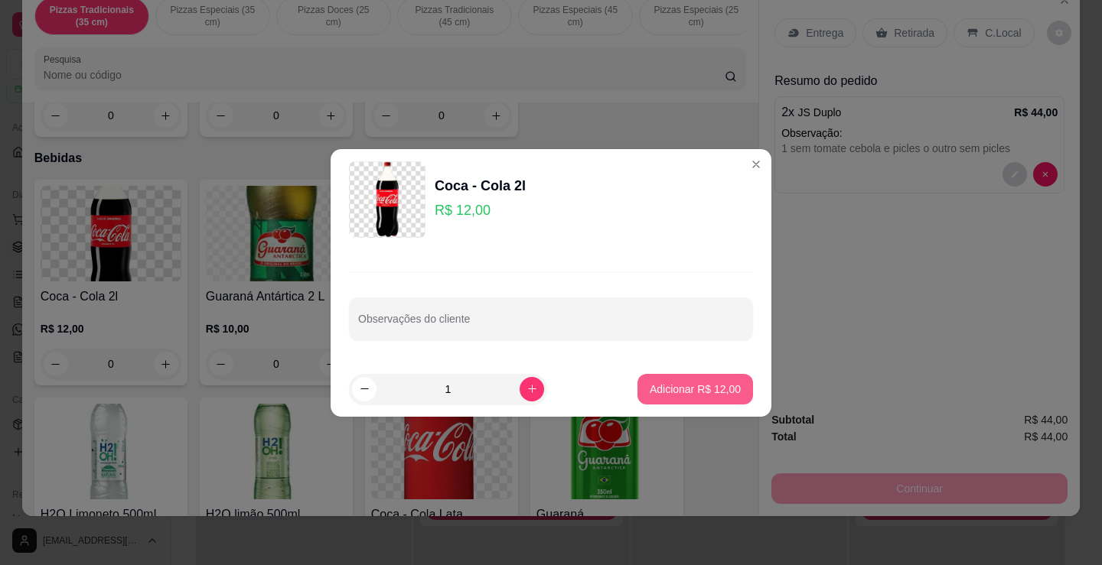
click at [692, 393] on p "Adicionar R$ 12,00" at bounding box center [695, 389] width 91 height 15
type input "1"
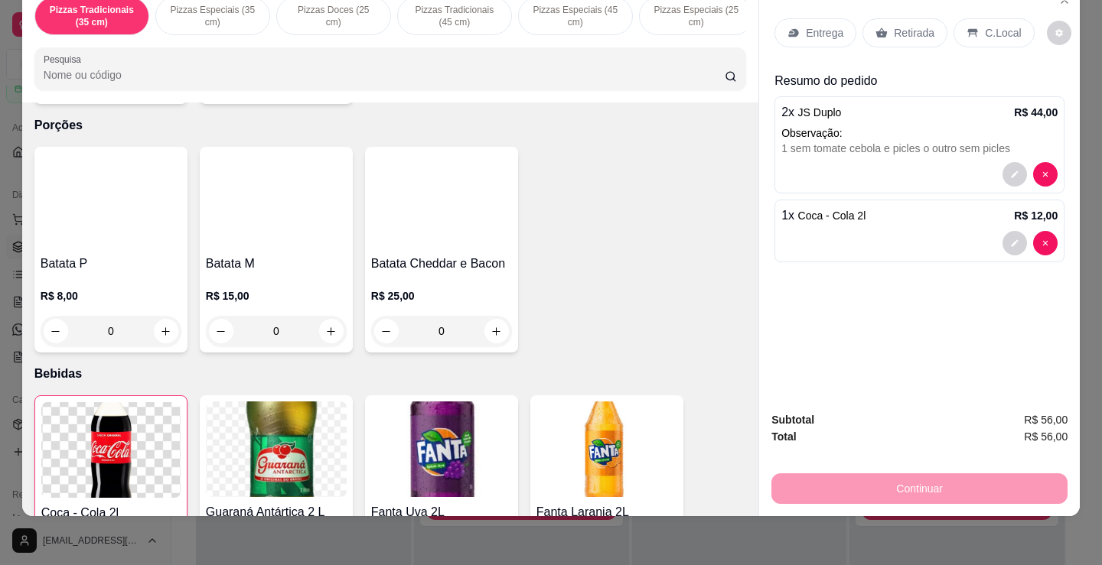
scroll to position [2462, 0]
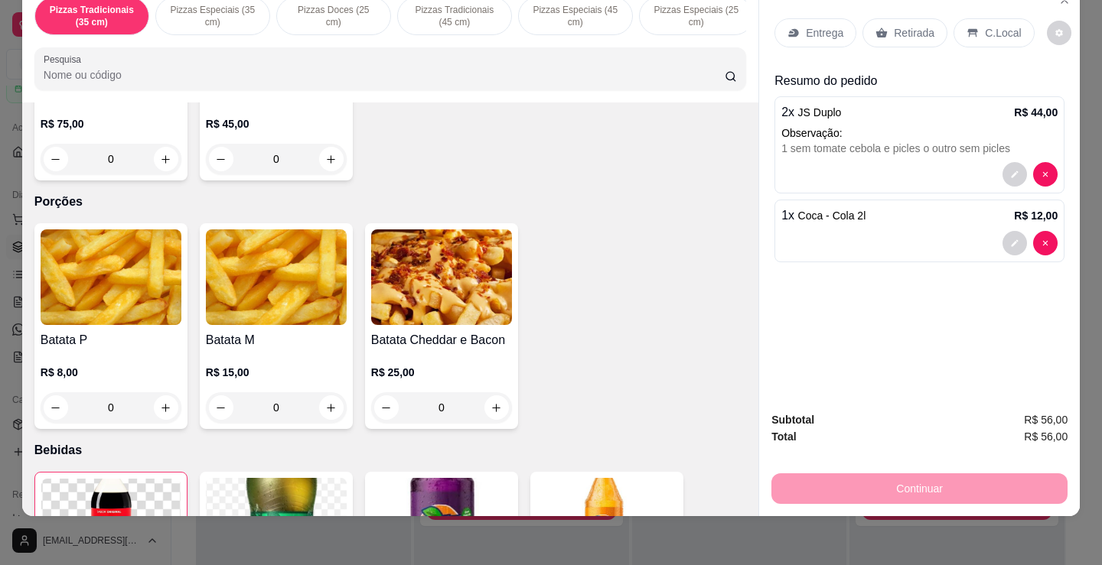
click at [74, 314] on img at bounding box center [111, 278] width 141 height 96
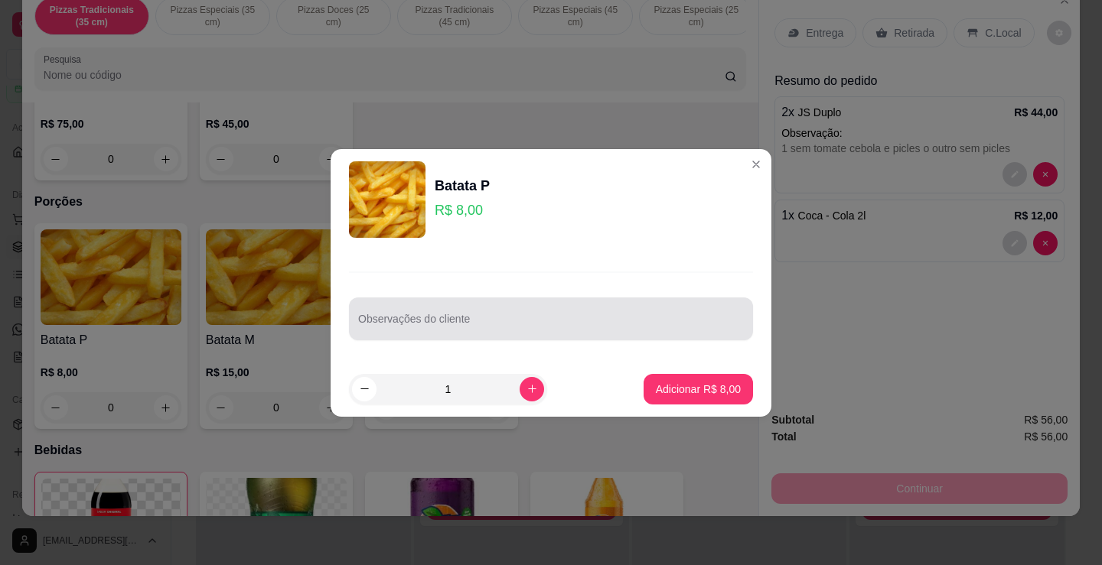
click at [398, 330] on input "Observações do cliente" at bounding box center [551, 325] width 386 height 15
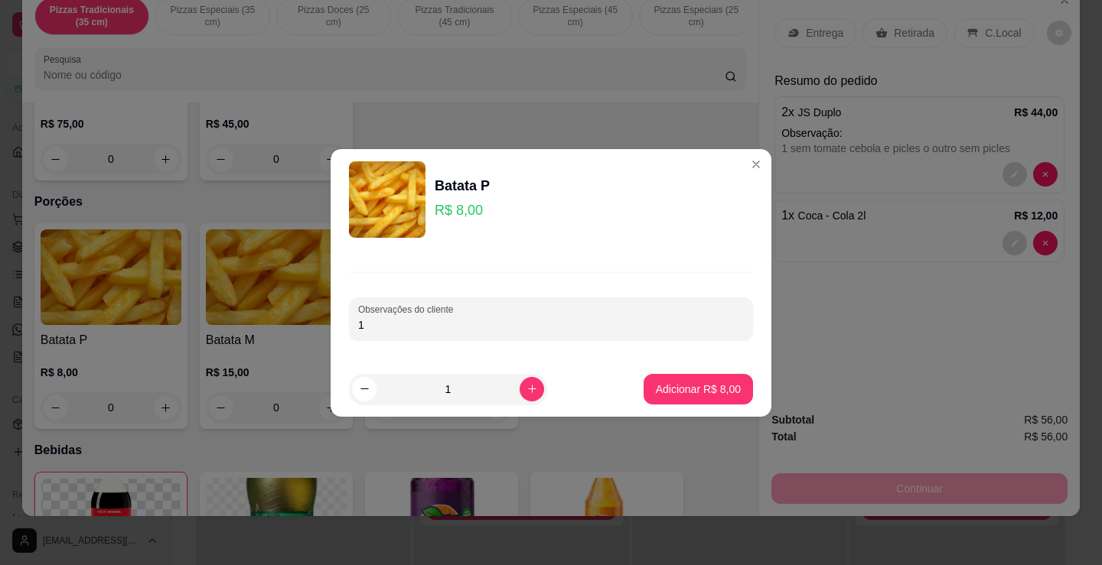
type input "1"
type input "a"
click at [526, 384] on icon "increase-product-quantity" at bounding box center [531, 388] width 11 height 11
type input "2"
click at [710, 400] on button "Adicionar R$ 16,00" at bounding box center [695, 389] width 112 height 30
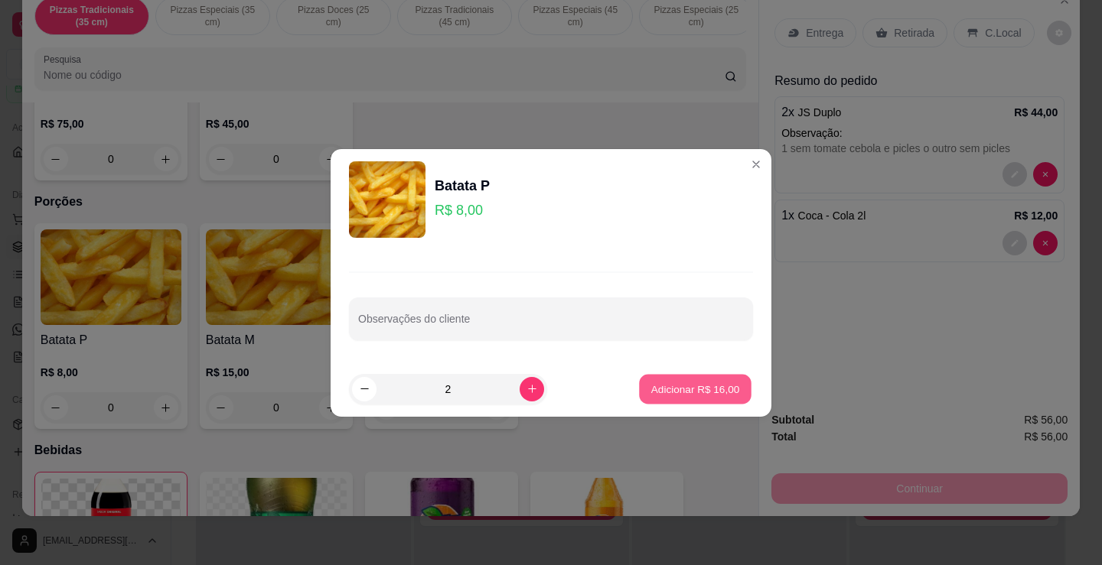
type input "2"
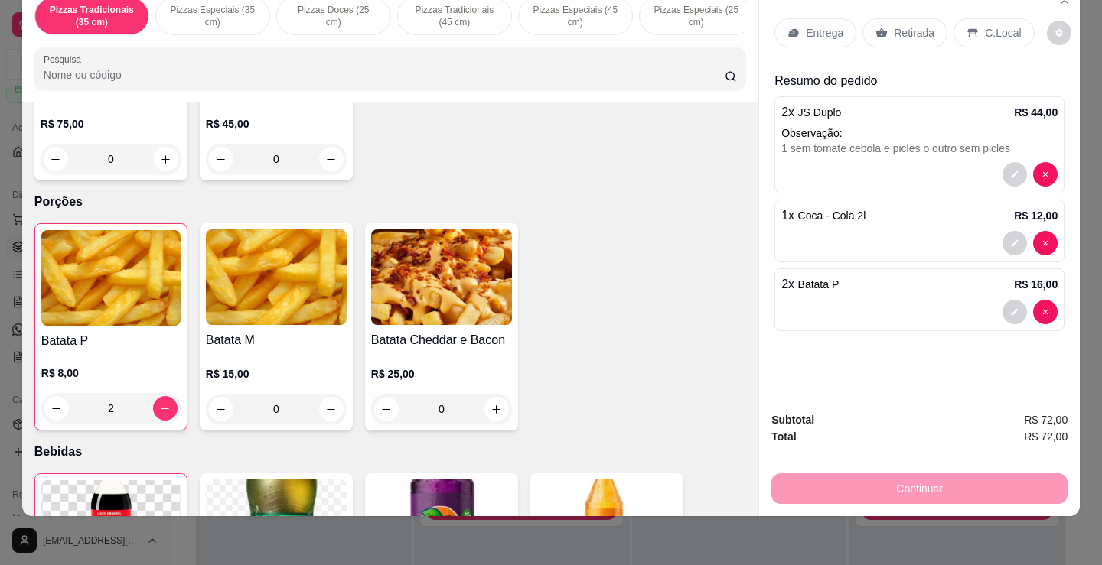
click at [953, 31] on div "C.Local" at bounding box center [993, 32] width 80 height 29
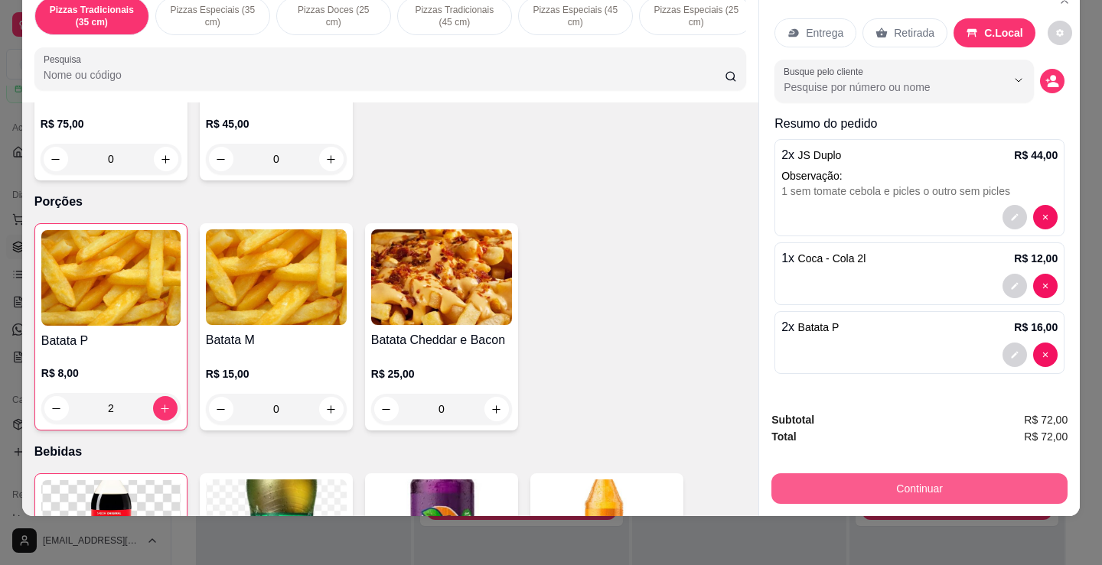
click at [899, 474] on button "Continuar" at bounding box center [919, 489] width 296 height 31
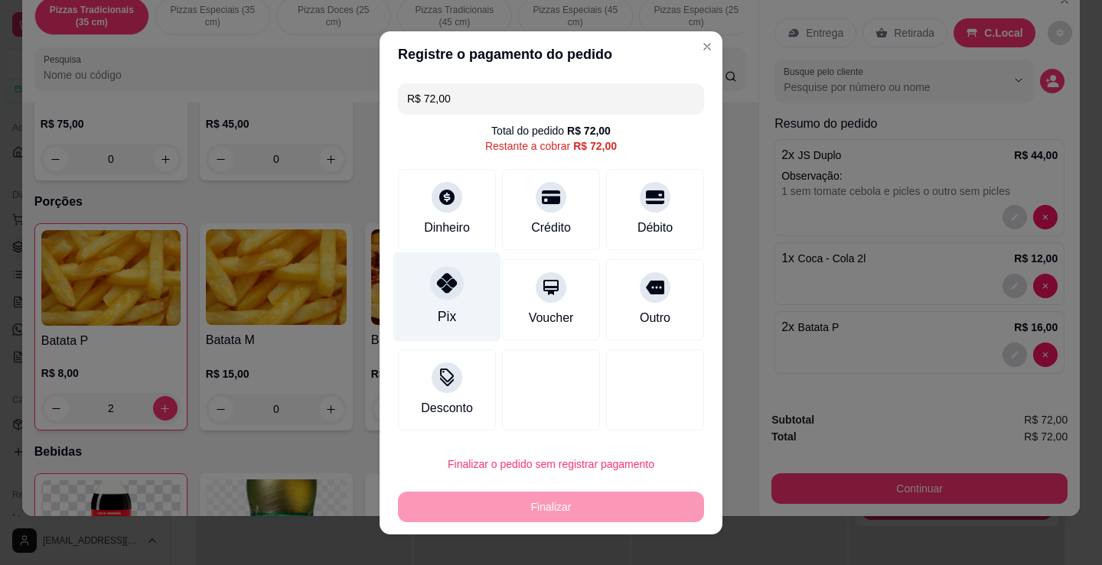
click at [418, 308] on div "Pix" at bounding box center [447, 297] width 108 height 90
type input "R$ 0,00"
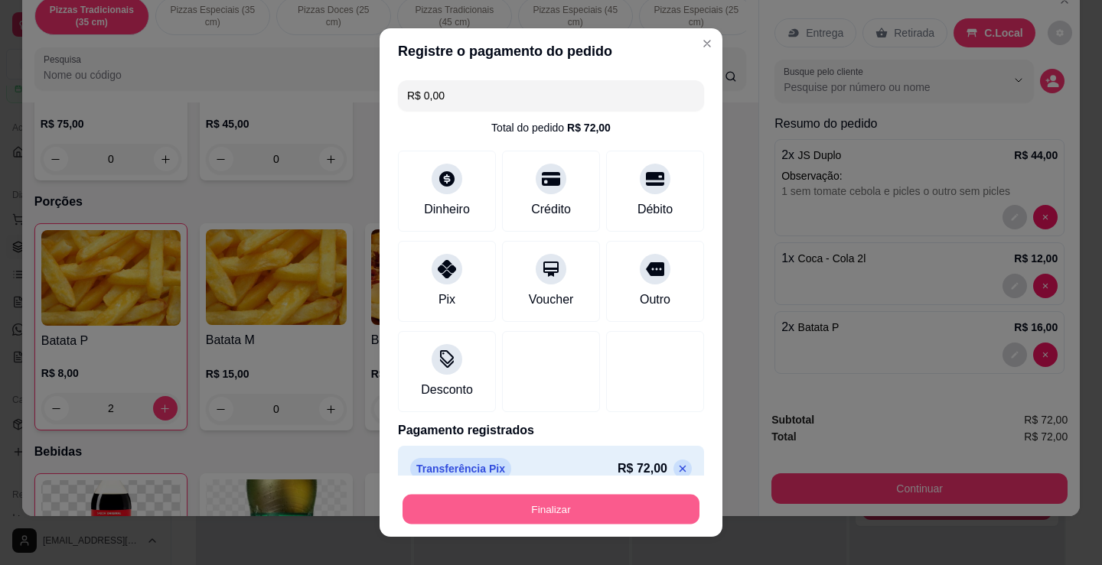
click at [568, 519] on button "Finalizar" at bounding box center [550, 510] width 297 height 30
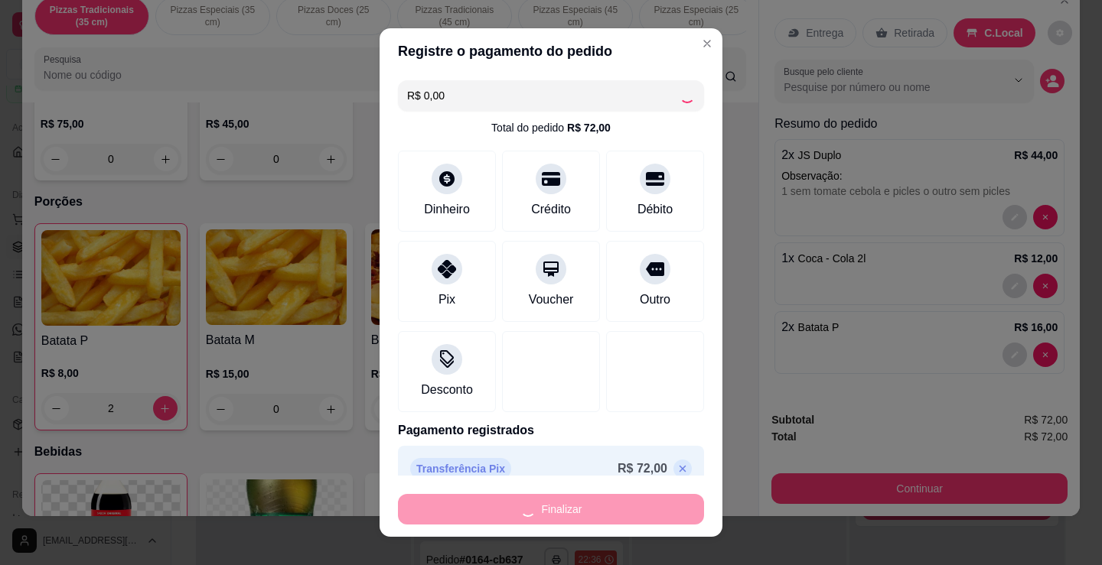
type input "0"
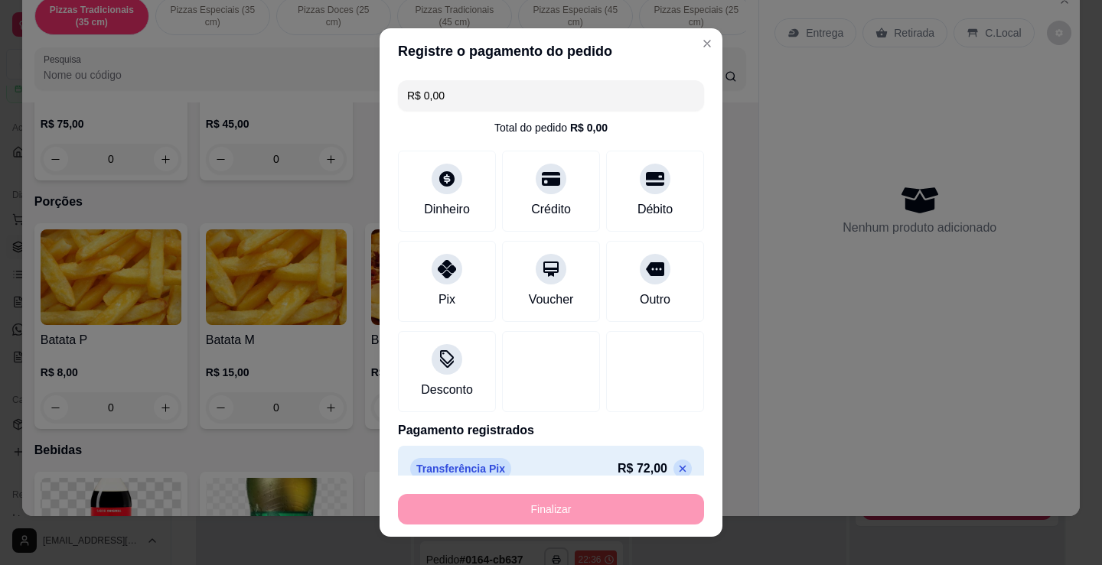
type input "-R$ 72,00"
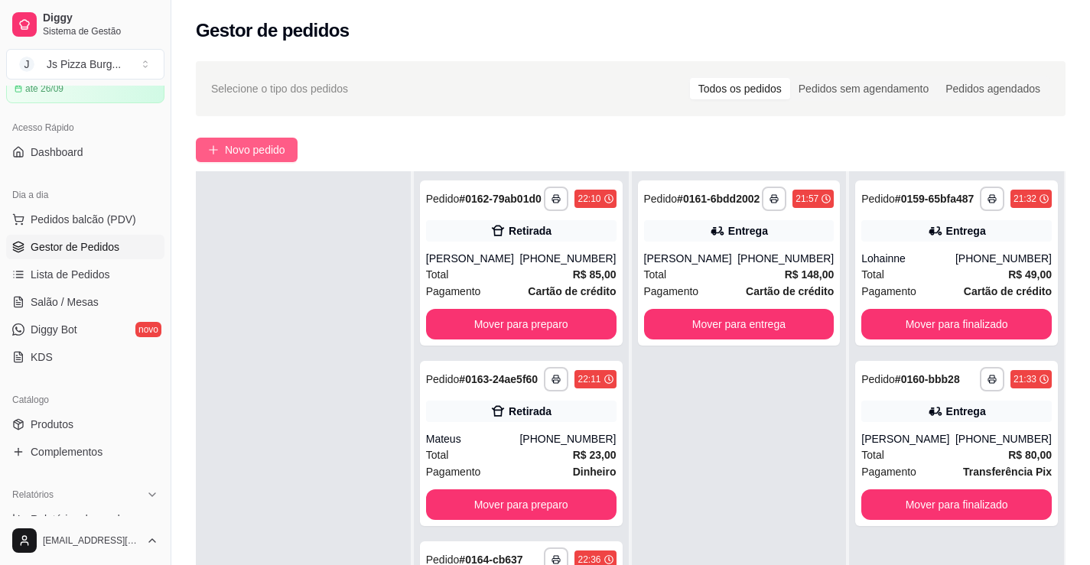
click at [275, 153] on span "Novo pedido" at bounding box center [255, 150] width 60 height 17
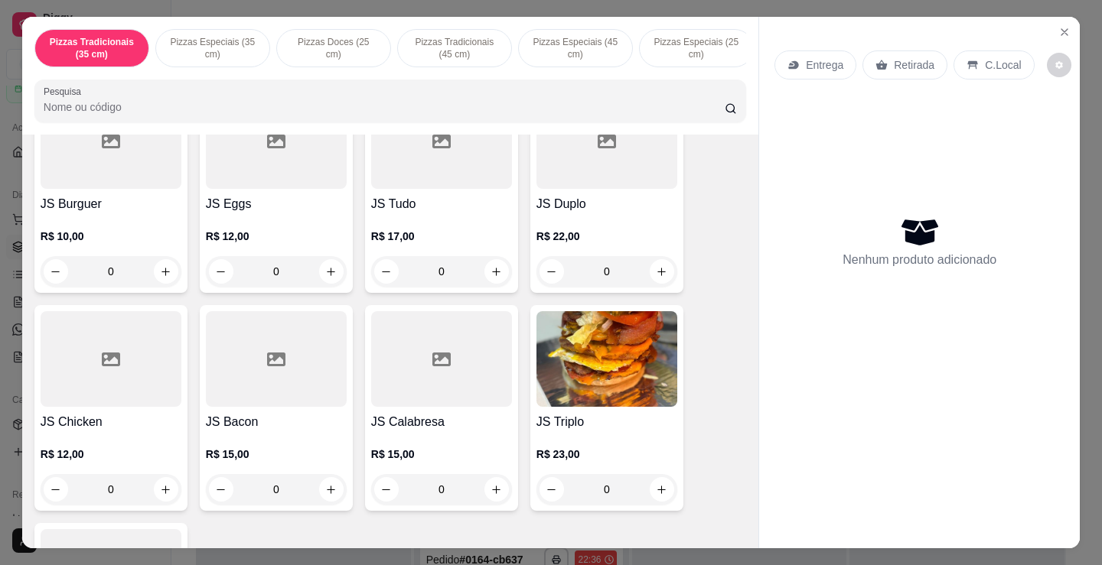
scroll to position [995, 0]
click at [386, 426] on h4 "JS Calabresa" at bounding box center [441, 421] width 141 height 18
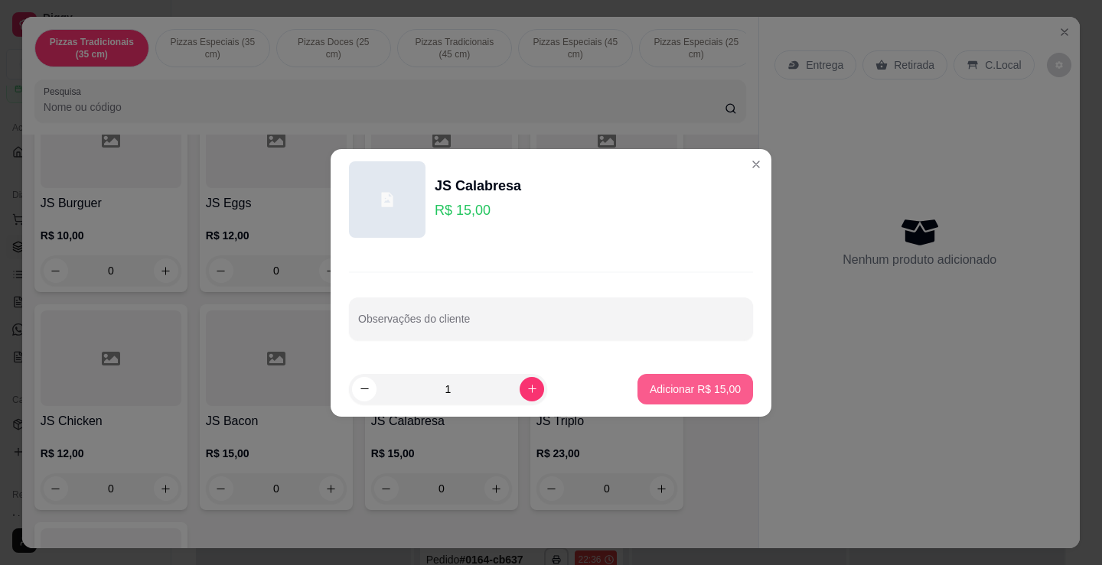
click at [657, 390] on p "Adicionar R$ 15,00" at bounding box center [695, 389] width 91 height 15
type input "1"
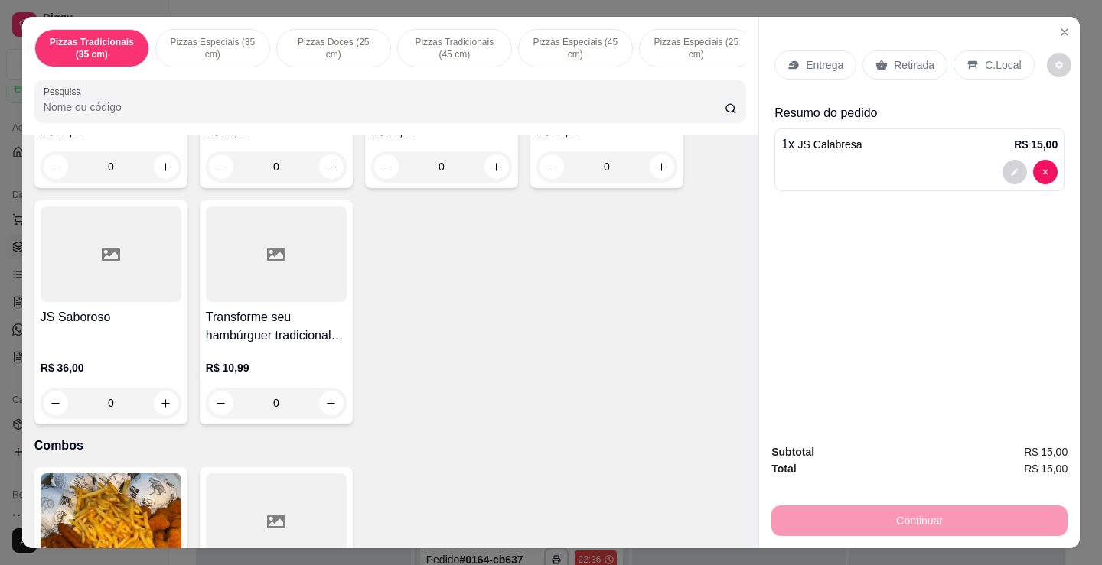
scroll to position [1926, 0]
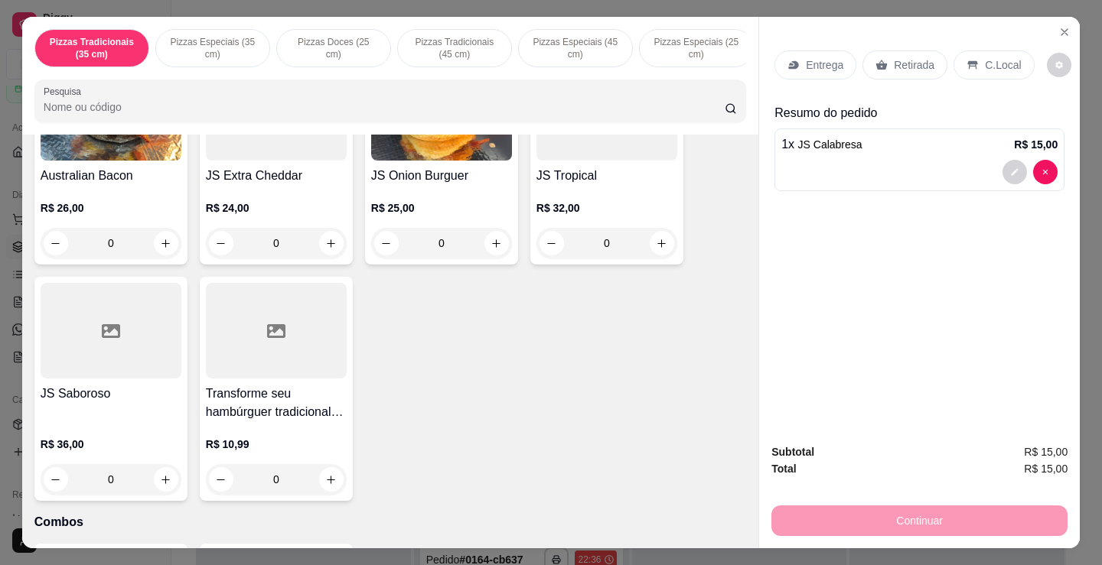
click at [317, 422] on h4 "Transforme seu hambúrguer tradicional em combo" at bounding box center [276, 403] width 141 height 37
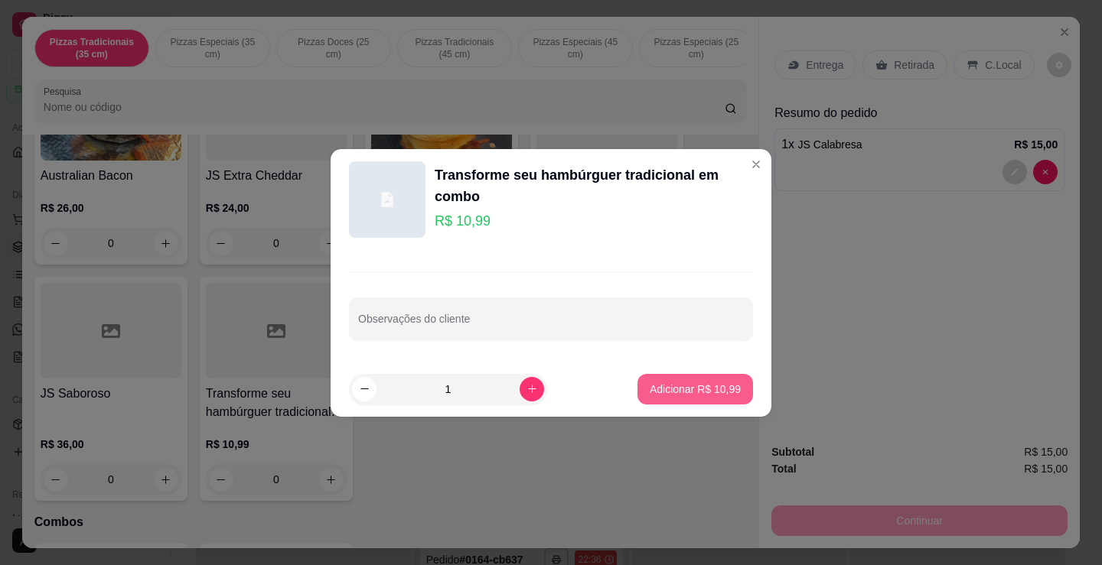
click at [650, 388] on p "Adicionar R$ 10,99" at bounding box center [695, 389] width 91 height 15
type input "1"
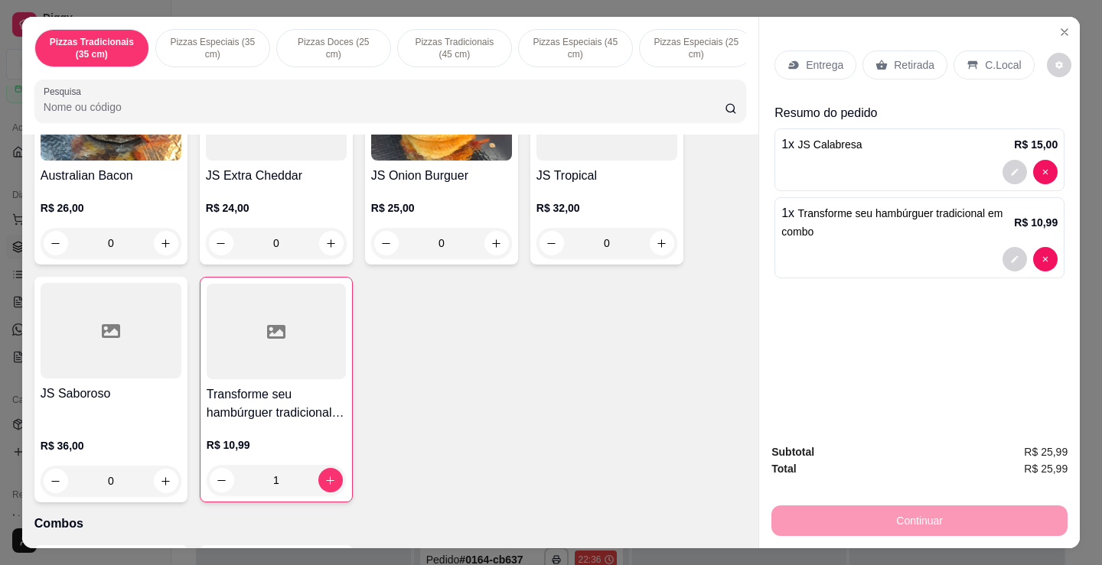
click at [966, 64] on icon at bounding box center [972, 65] width 12 height 12
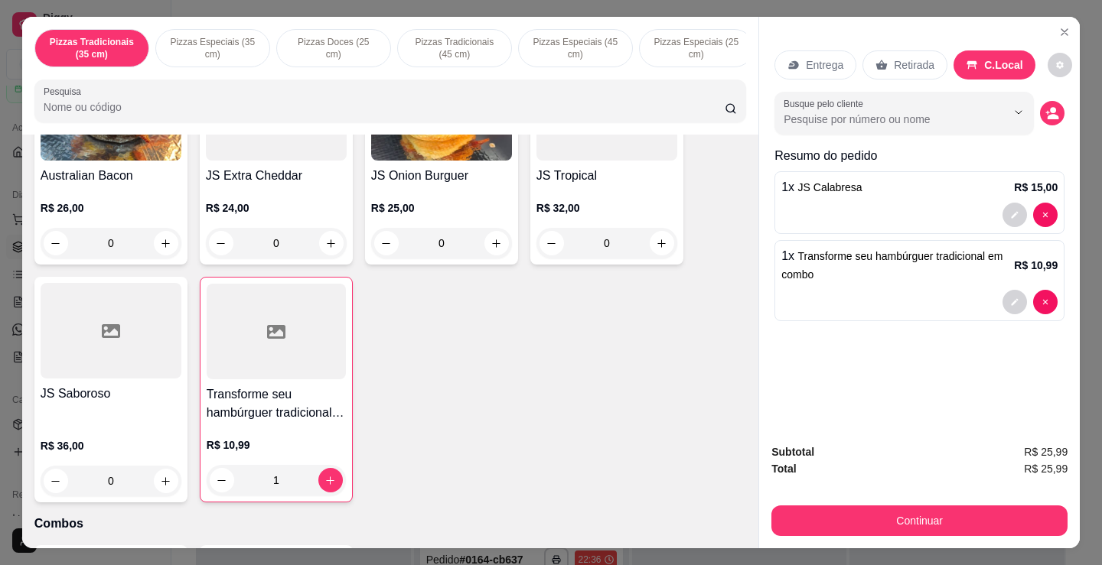
scroll to position [37, 0]
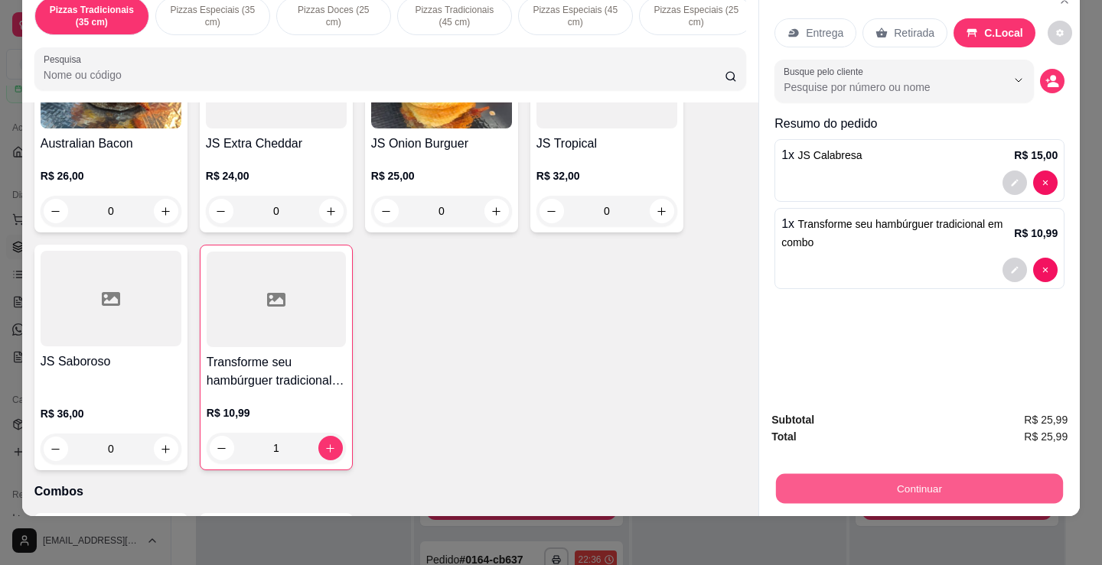
click at [925, 474] on button "Continuar" at bounding box center [919, 489] width 287 height 30
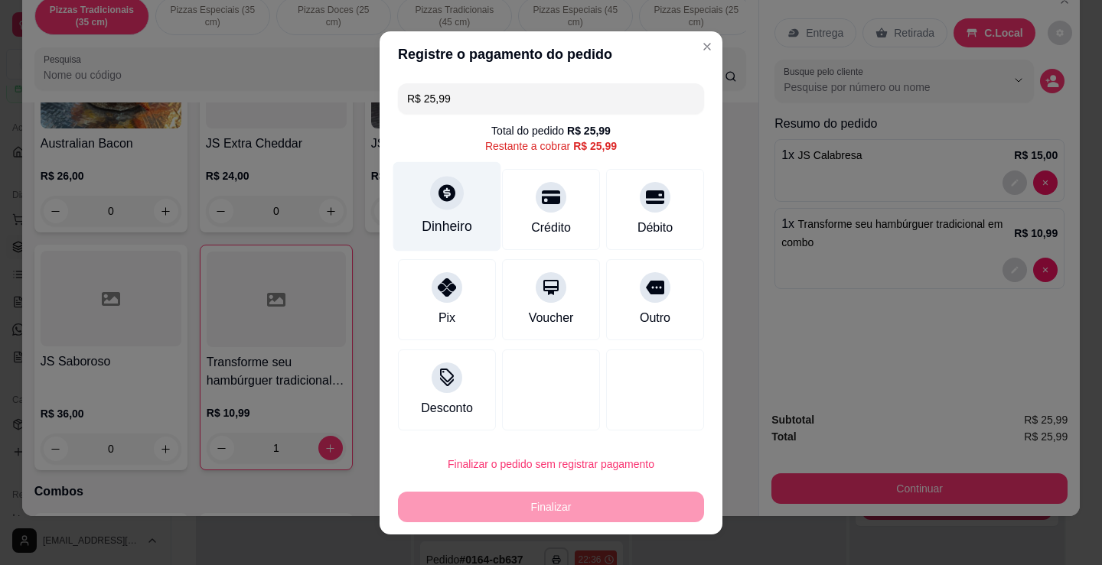
click at [446, 216] on div "Dinheiro" at bounding box center [447, 206] width 108 height 90
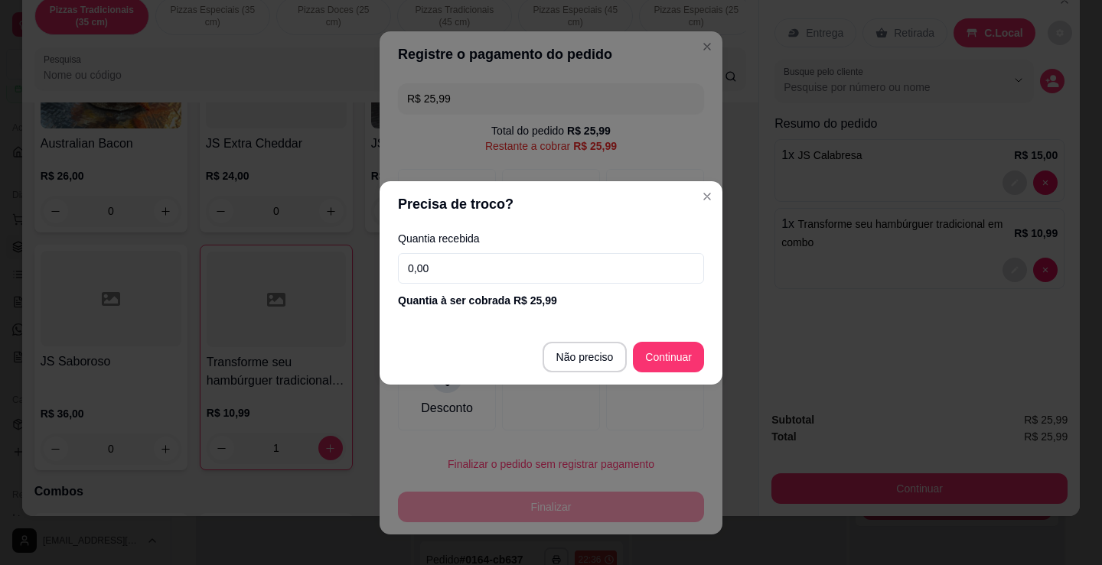
click at [456, 272] on input "0,00" at bounding box center [551, 268] width 306 height 31
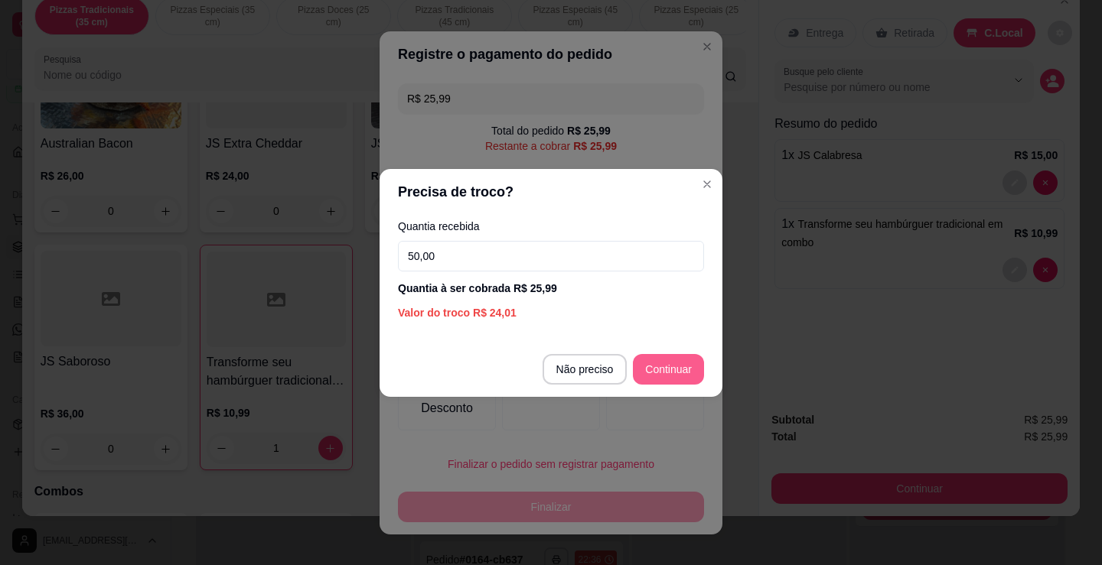
type input "50,00"
type input "R$ 0,00"
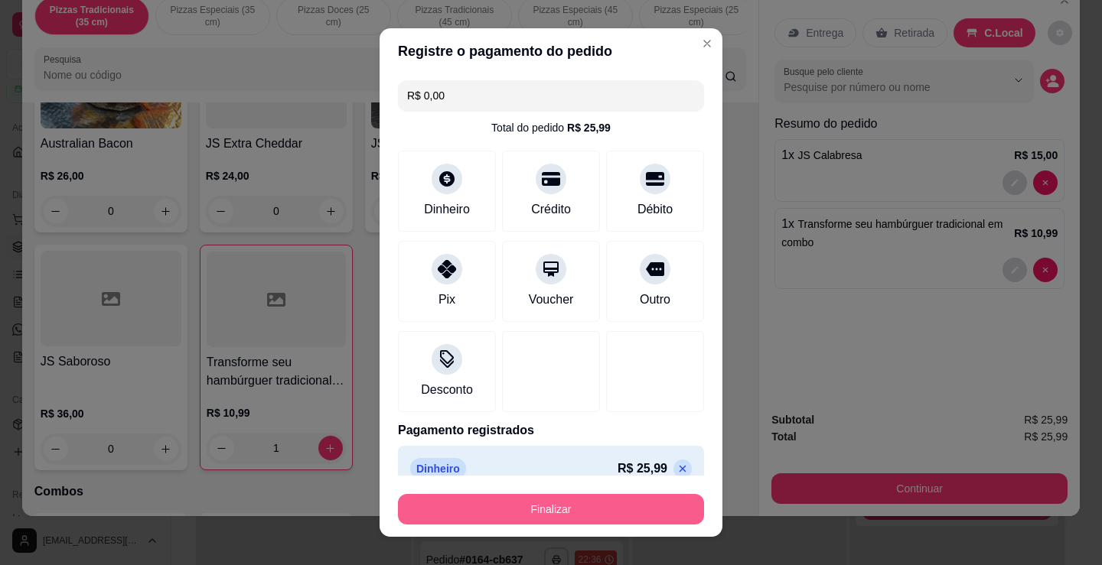
click at [554, 506] on button "Finalizar" at bounding box center [551, 509] width 306 height 31
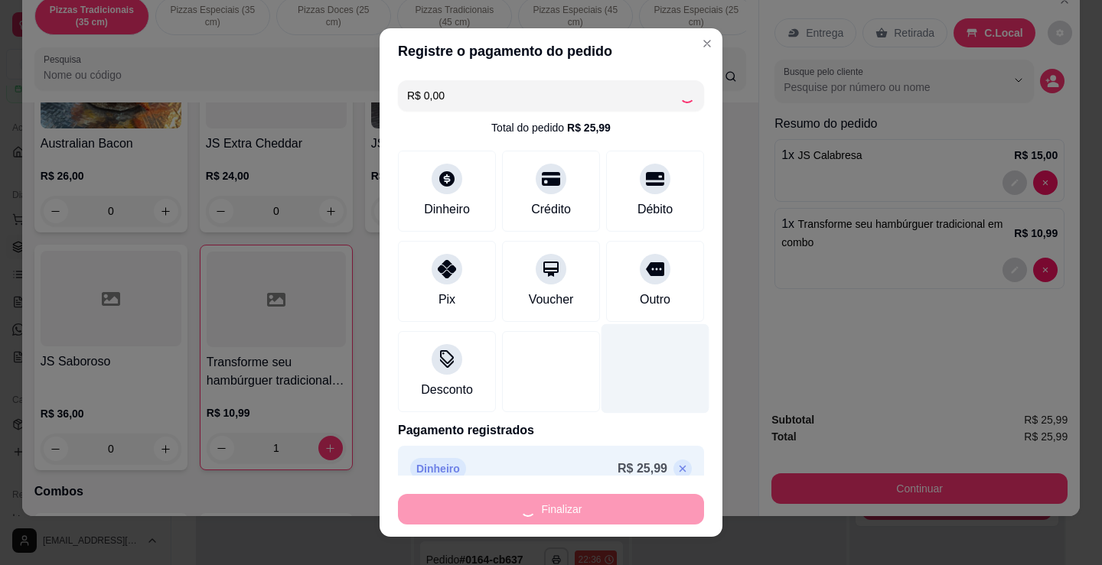
type input "0"
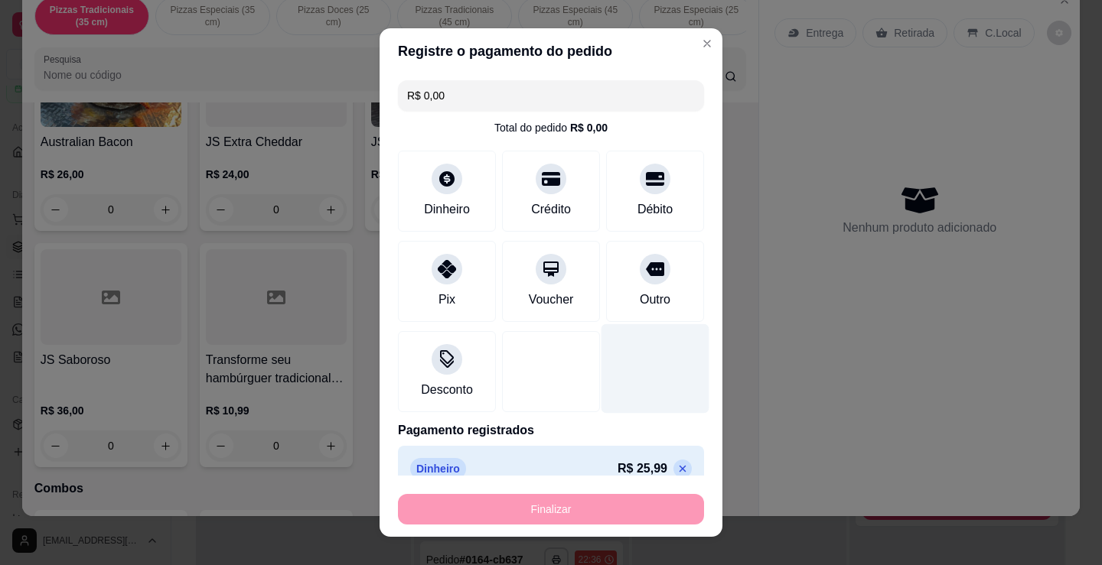
type input "-R$ 25,99"
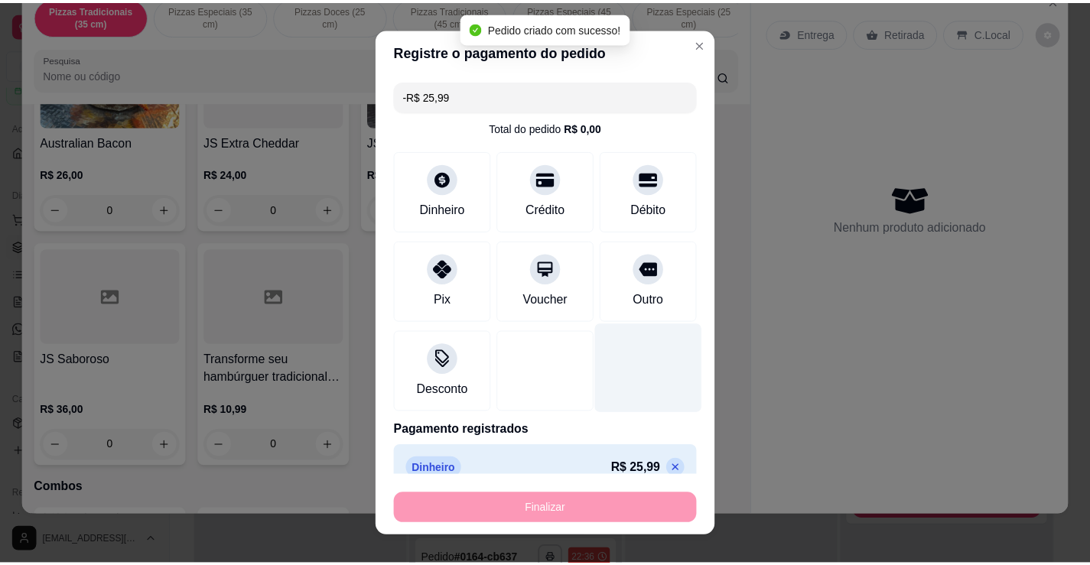
scroll to position [1925, 0]
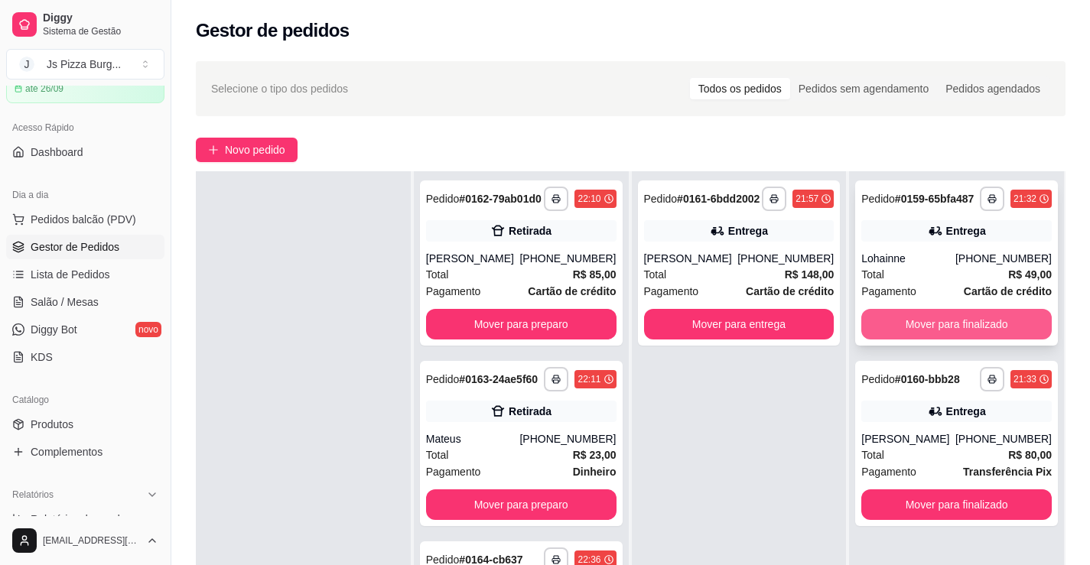
click at [943, 330] on button "Mover para finalizado" at bounding box center [956, 324] width 191 height 31
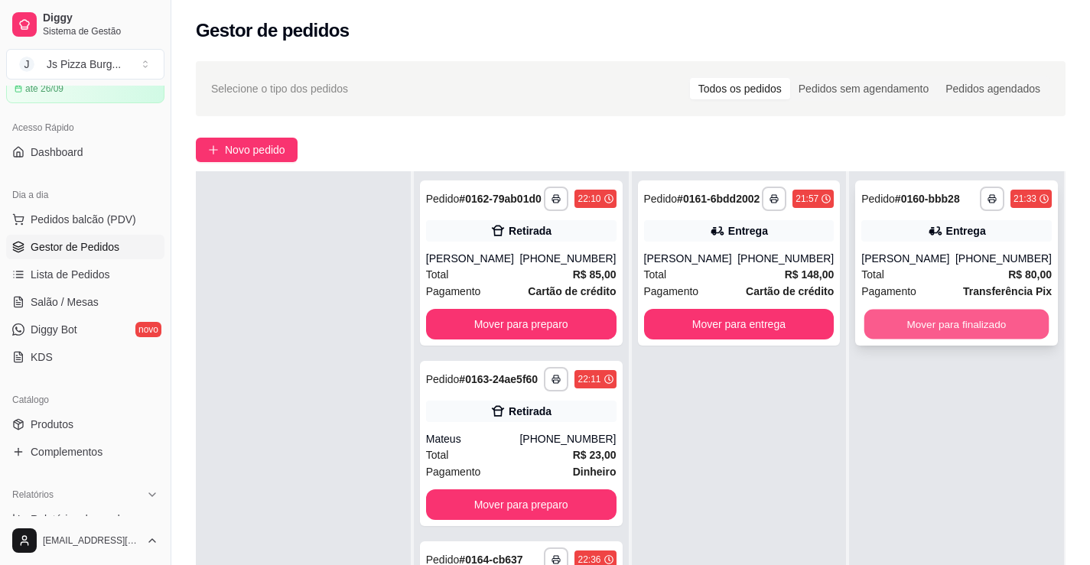
click at [983, 311] on button "Mover para finalizado" at bounding box center [957, 325] width 184 height 30
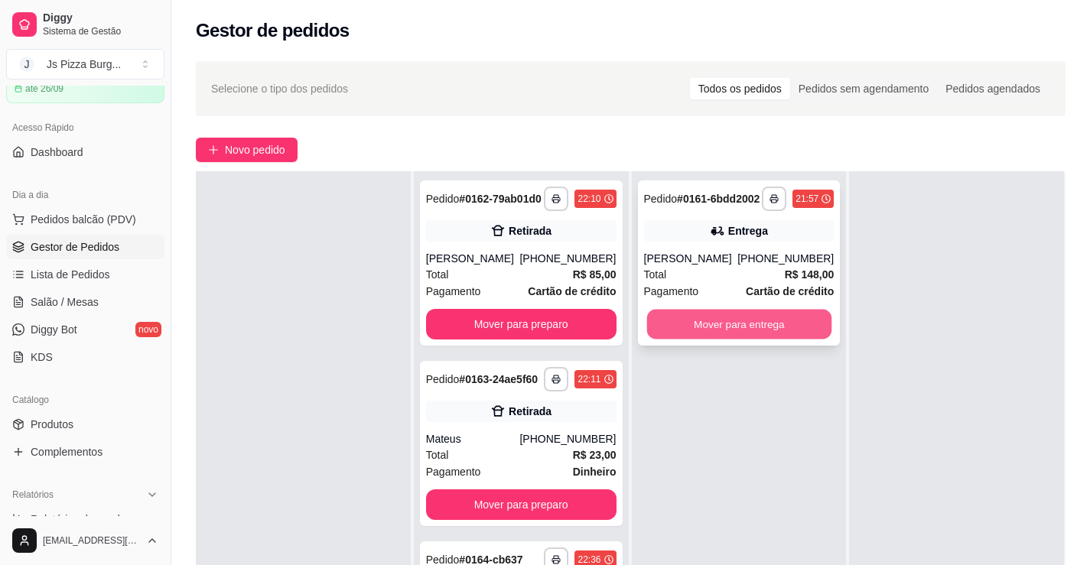
click at [689, 327] on button "Mover para entrega" at bounding box center [738, 325] width 184 height 30
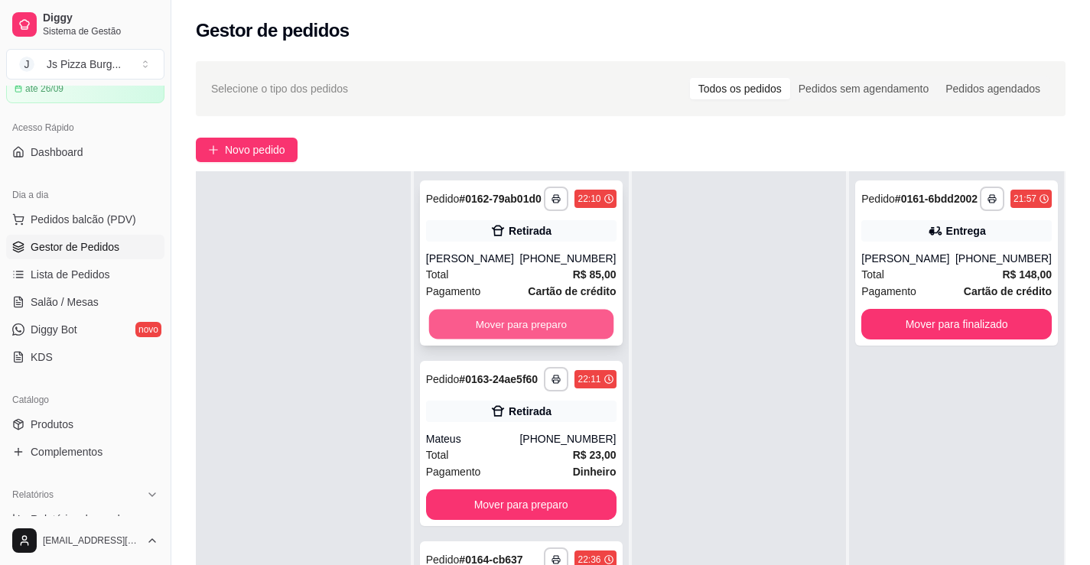
click at [534, 340] on button "Mover para preparo" at bounding box center [520, 325] width 184 height 30
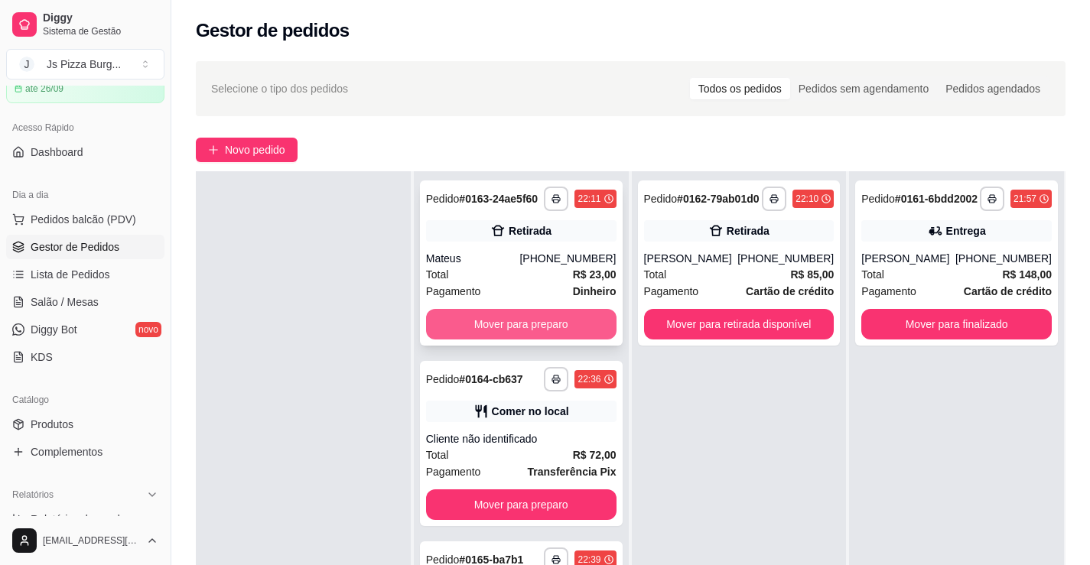
click at [529, 338] on button "Mover para preparo" at bounding box center [521, 324] width 191 height 31
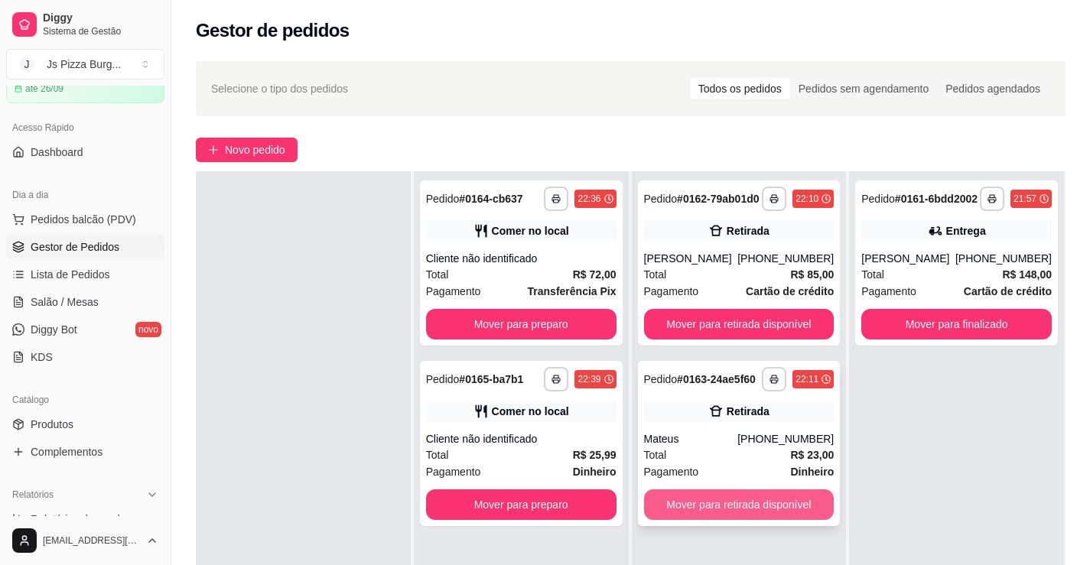
click at [676, 503] on button "Mover para retirada disponível" at bounding box center [739, 505] width 191 height 31
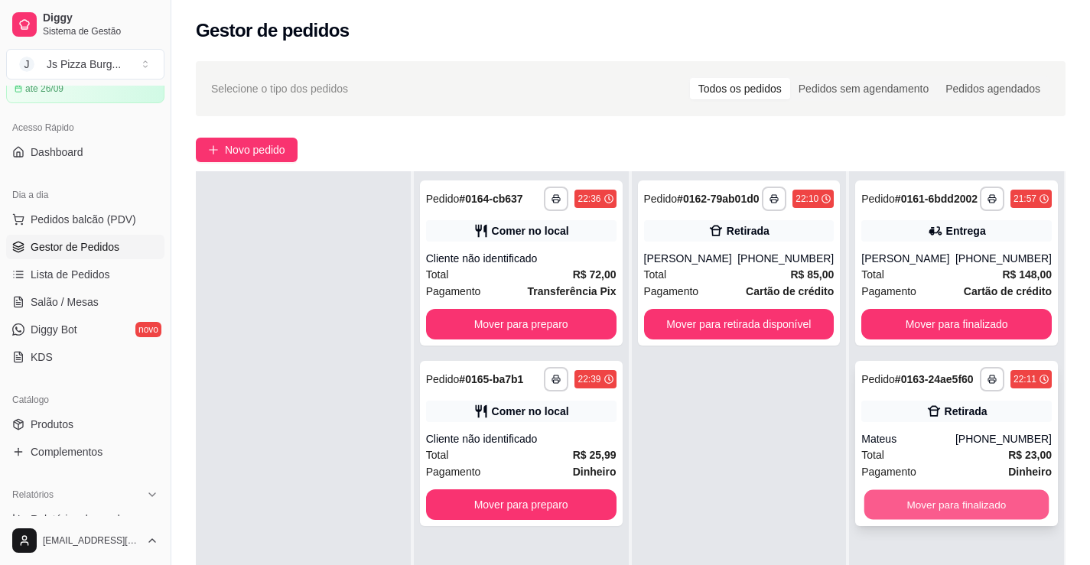
click at [865, 504] on button "Mover para finalizado" at bounding box center [957, 505] width 184 height 30
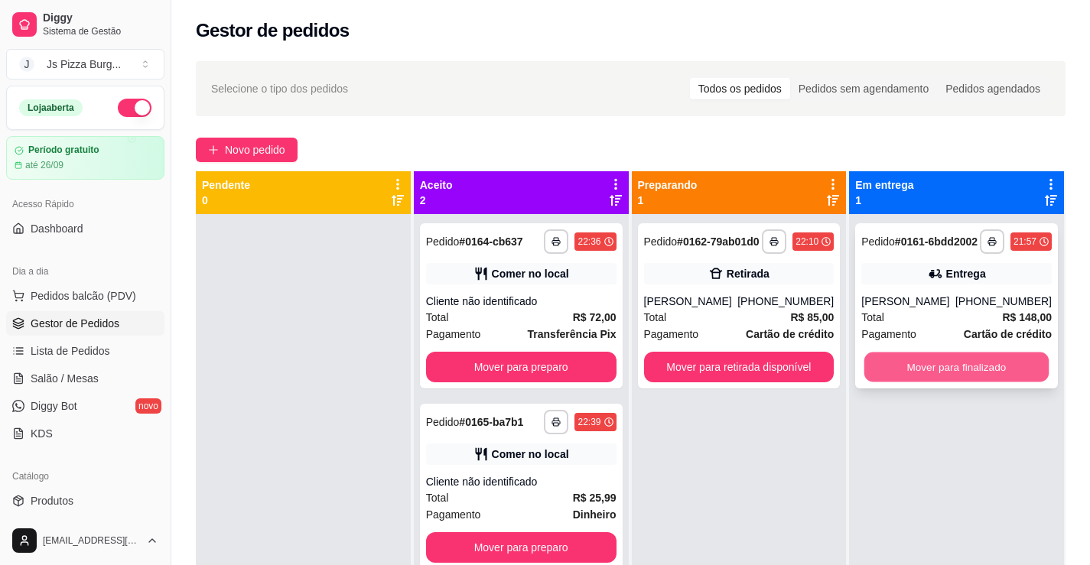
click at [874, 371] on button "Mover para finalizado" at bounding box center [957, 368] width 184 height 30
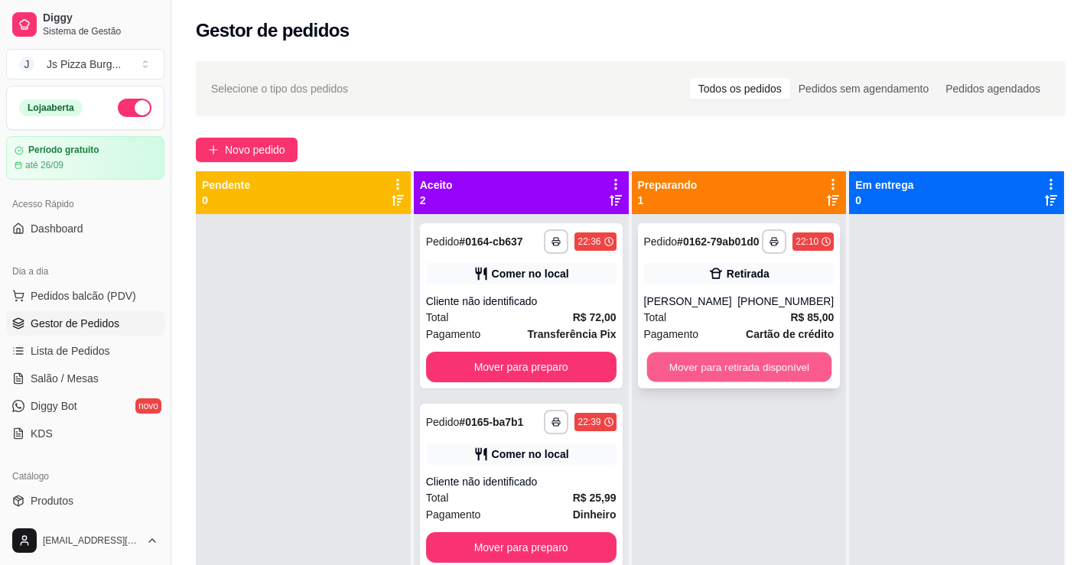
click at [728, 379] on button "Mover para retirada disponível" at bounding box center [738, 368] width 184 height 30
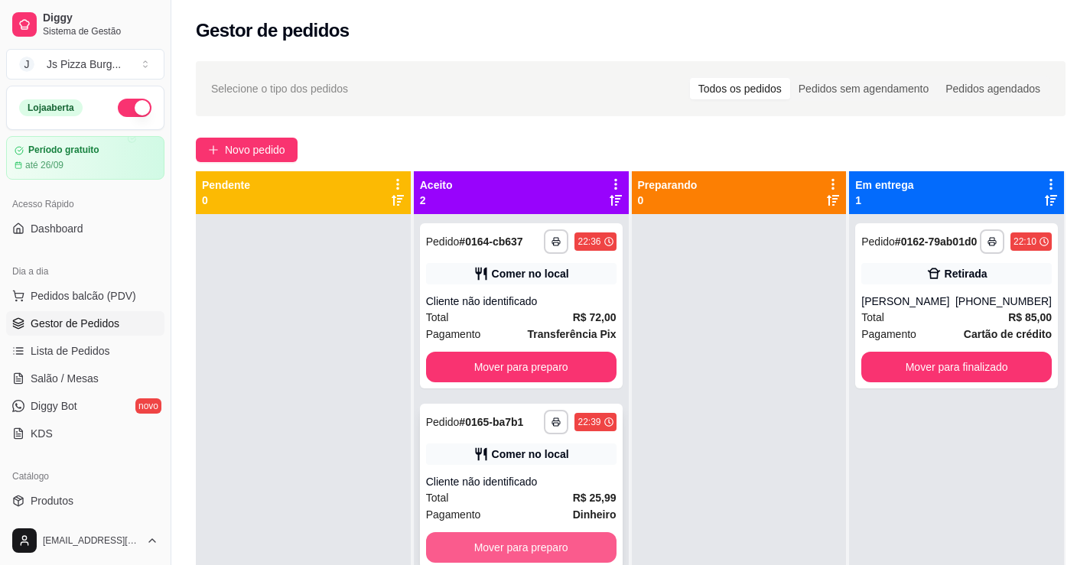
click at [516, 546] on button "Mover para preparo" at bounding box center [521, 547] width 191 height 31
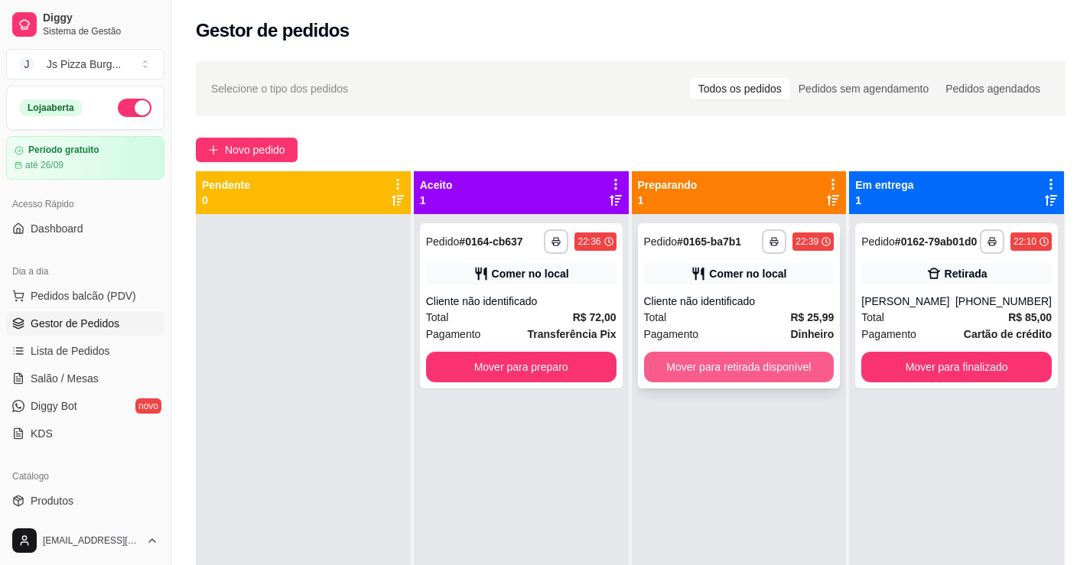
click at [713, 379] on button "Mover para retirada disponível" at bounding box center [739, 367] width 191 height 31
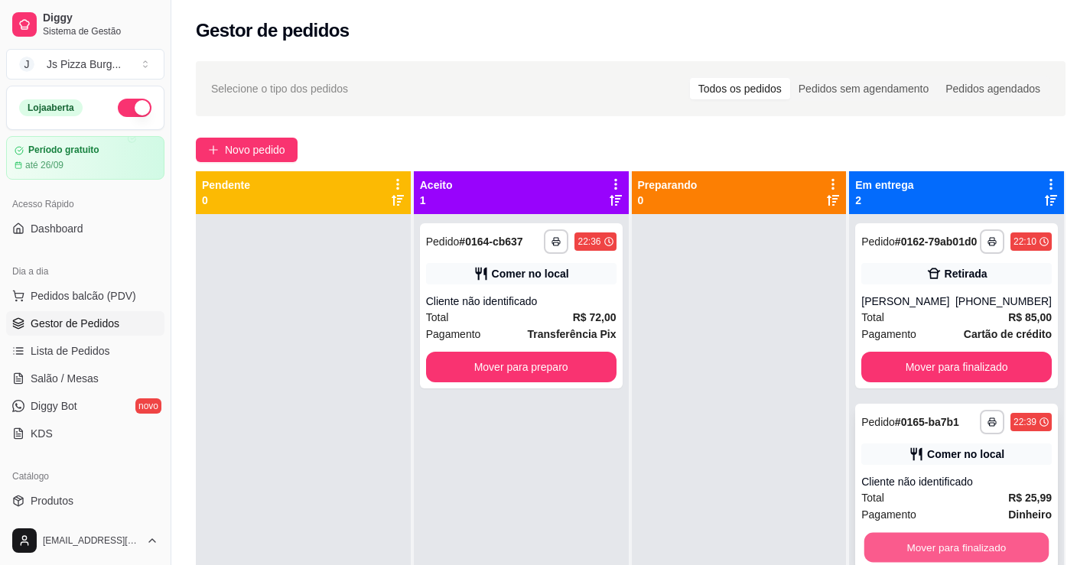
click at [917, 558] on button "Mover para finalizado" at bounding box center [957, 548] width 184 height 30
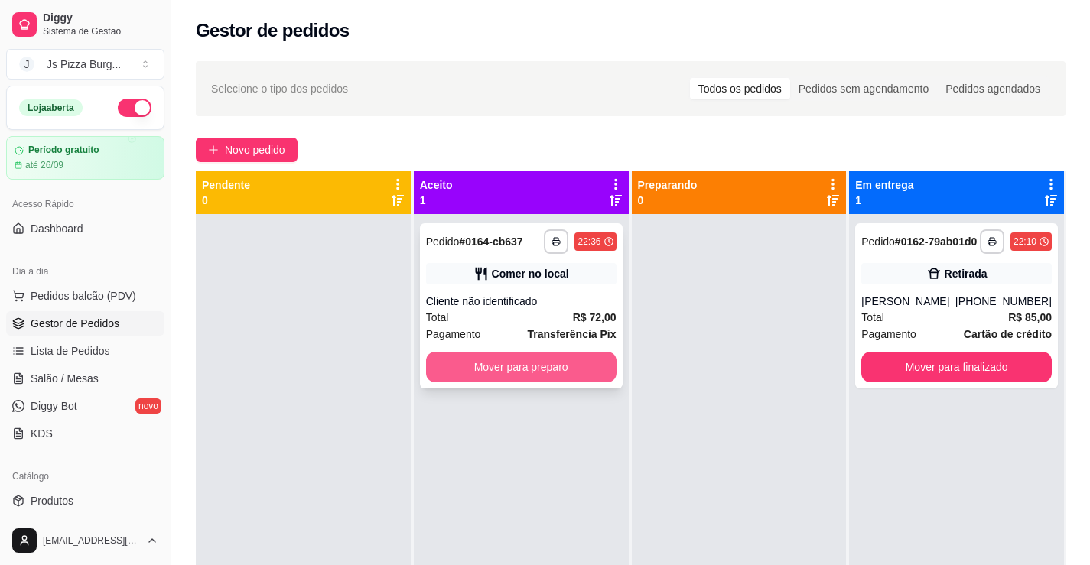
click at [466, 361] on button "Mover para preparo" at bounding box center [521, 367] width 191 height 31
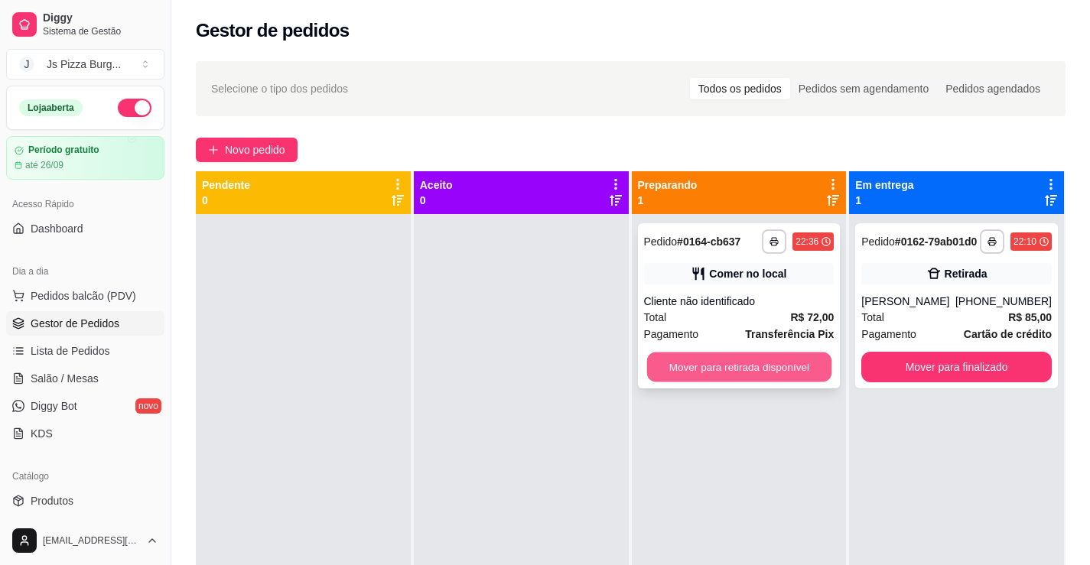
click at [760, 376] on button "Mover para retirada disponível" at bounding box center [738, 368] width 184 height 30
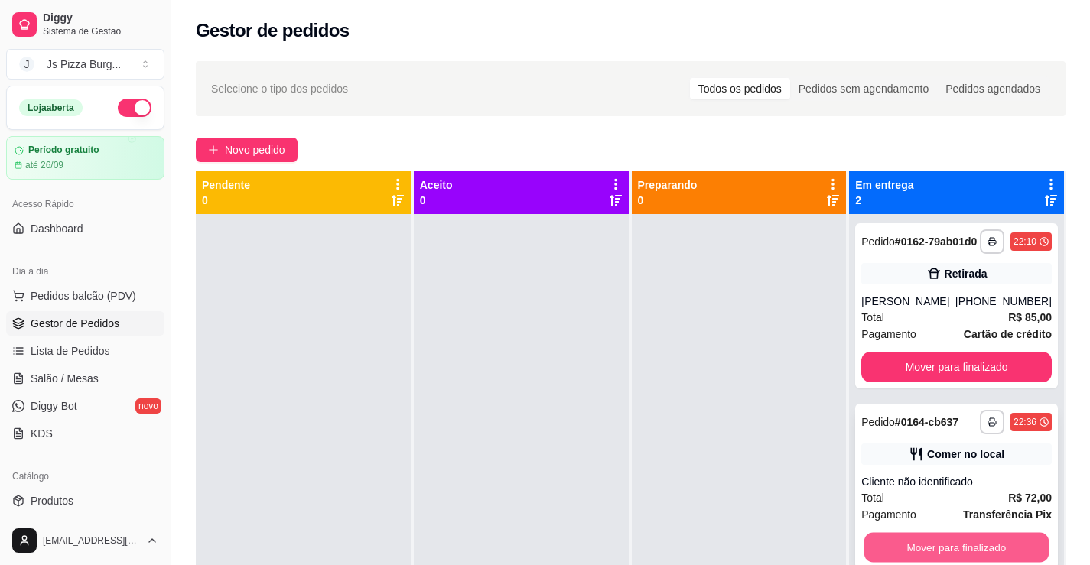
click at [936, 546] on button "Mover para finalizado" at bounding box center [957, 548] width 184 height 30
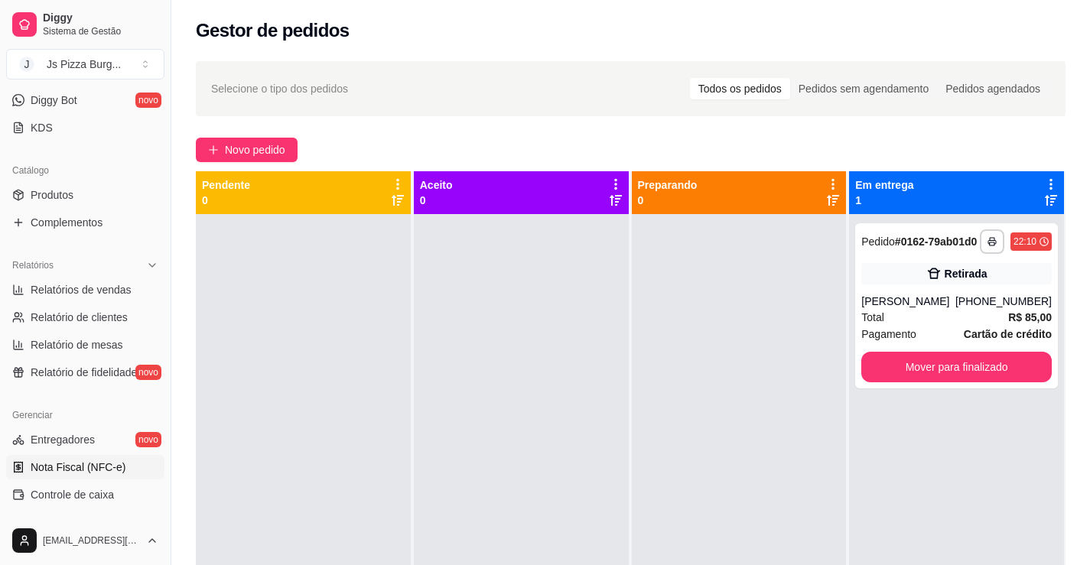
scroll to position [383, 0]
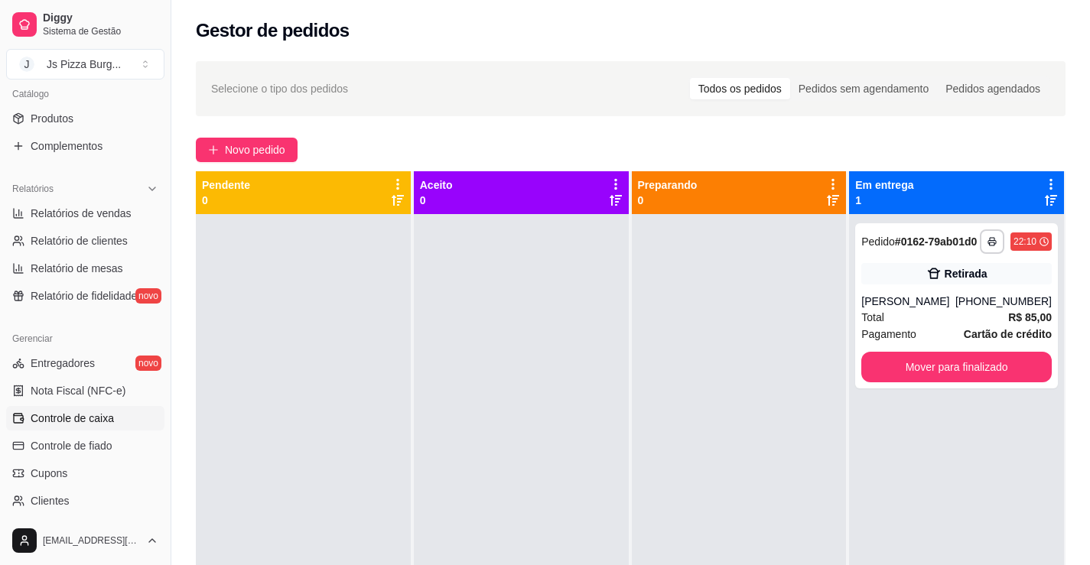
click at [82, 425] on span "Controle de caixa" at bounding box center [72, 418] width 83 height 15
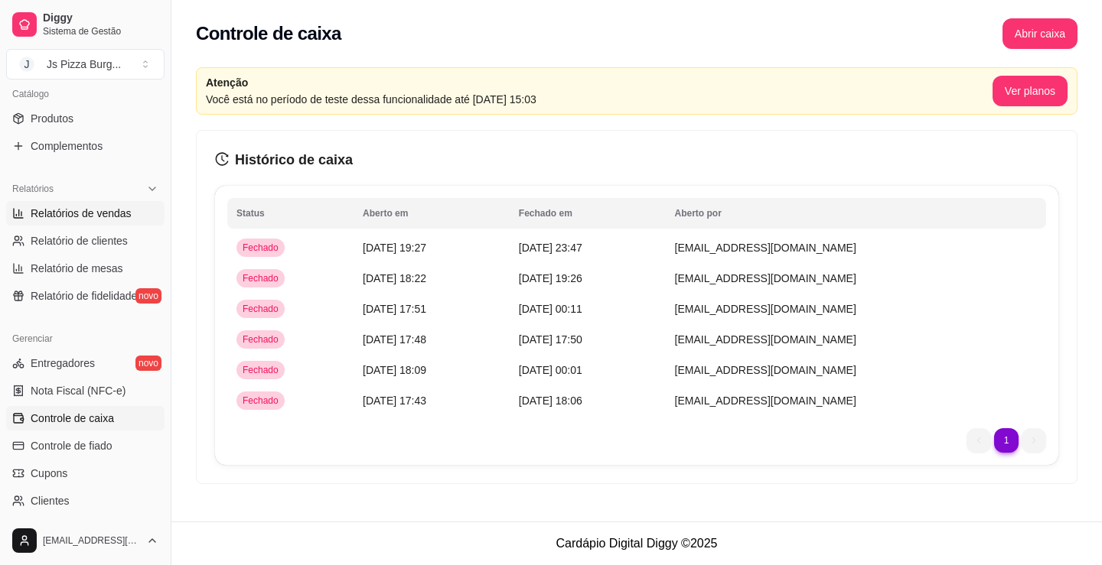
click at [74, 208] on span "Relatórios de vendas" at bounding box center [81, 213] width 101 height 15
select select "ALL"
select select "0"
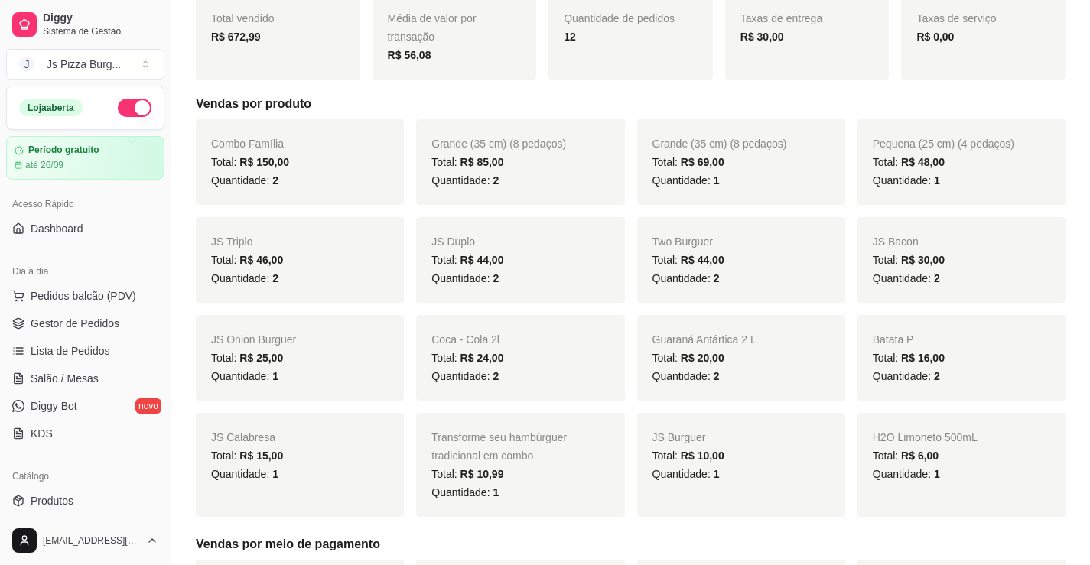
click at [118, 106] on button "button" at bounding box center [135, 108] width 34 height 18
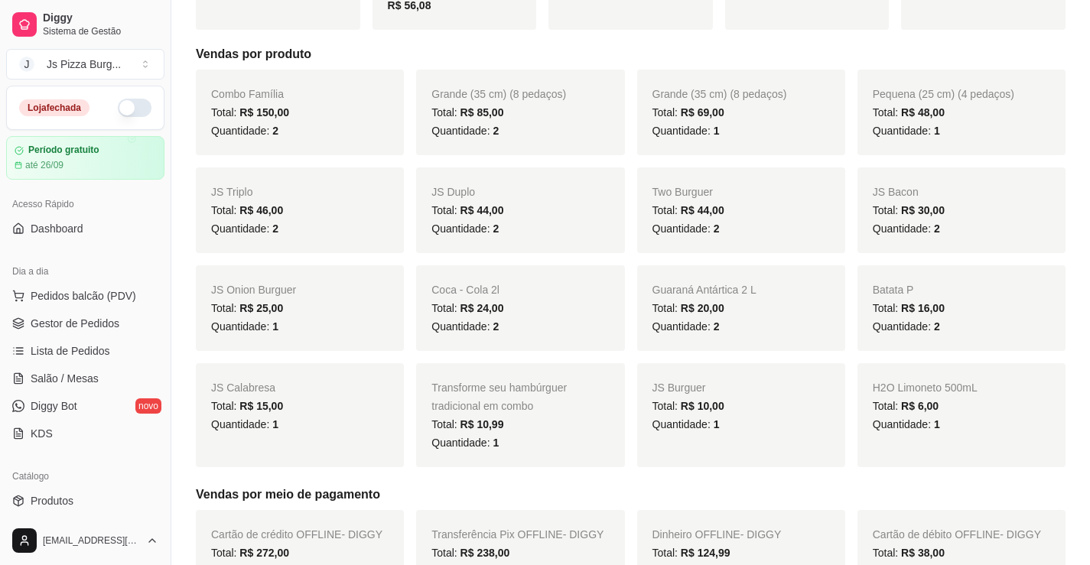
scroll to position [306, 0]
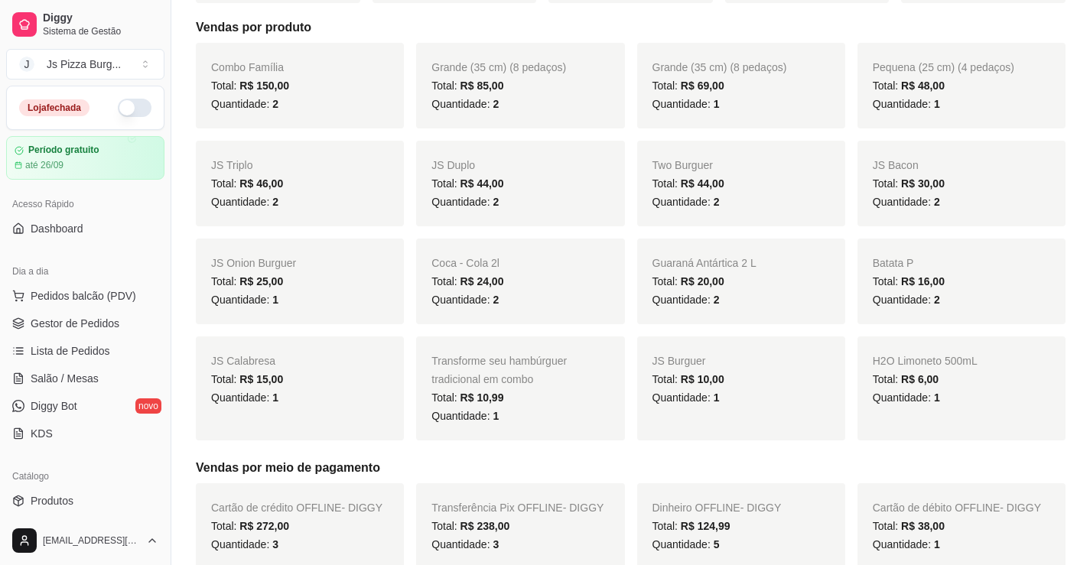
click at [543, 366] on span "Transforme seu hambúrguer tradicional em combo" at bounding box center [499, 370] width 135 height 31
